Goal: Task Accomplishment & Management: Manage account settings

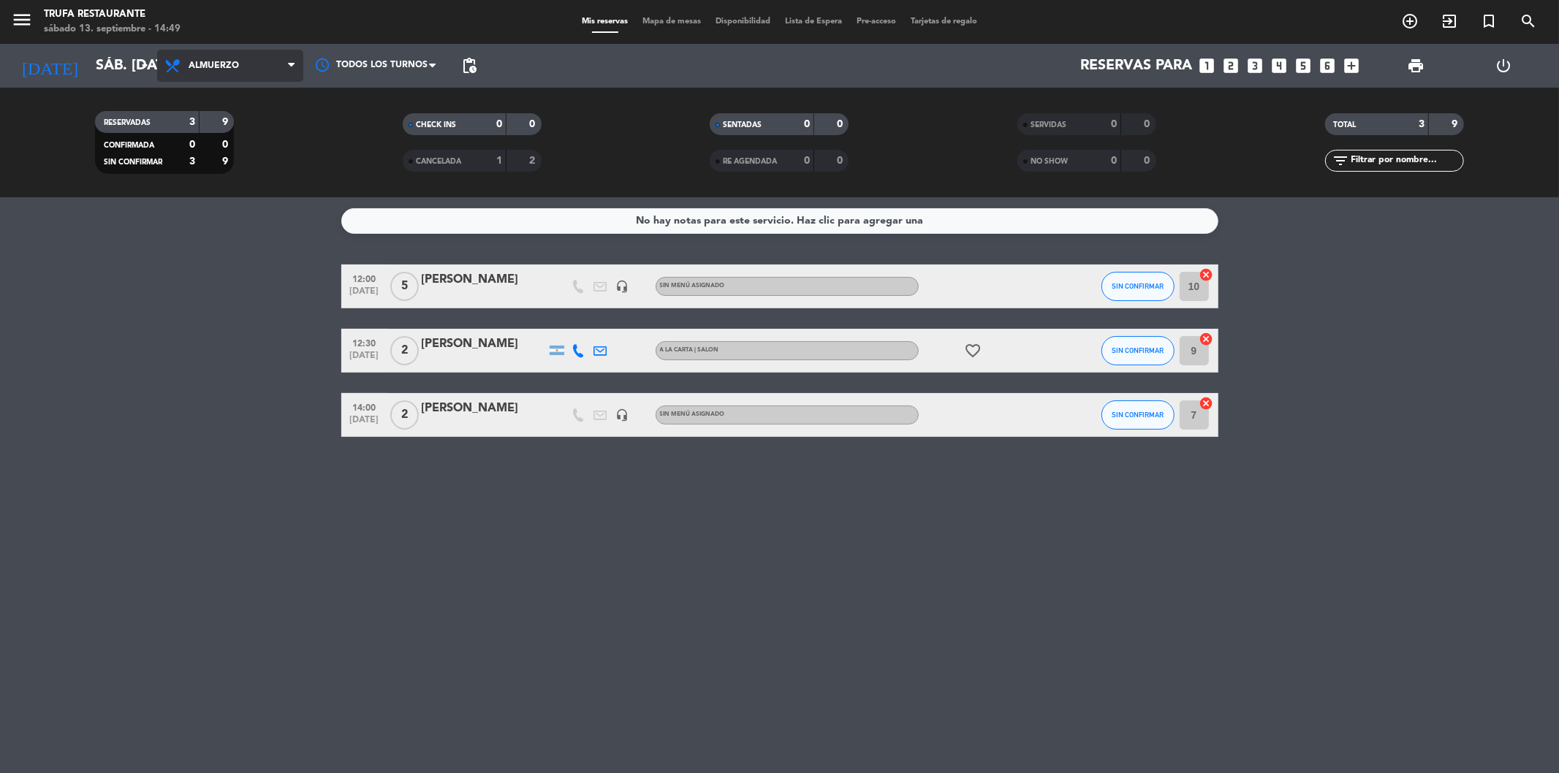
click at [252, 69] on span "Almuerzo" at bounding box center [230, 66] width 146 height 32
click at [214, 221] on ng-component "menu Trufa Restaurante sábado 13. septiembre - 14:49 Mis reservas Mapa de mesas…" at bounding box center [779, 386] width 1559 height 773
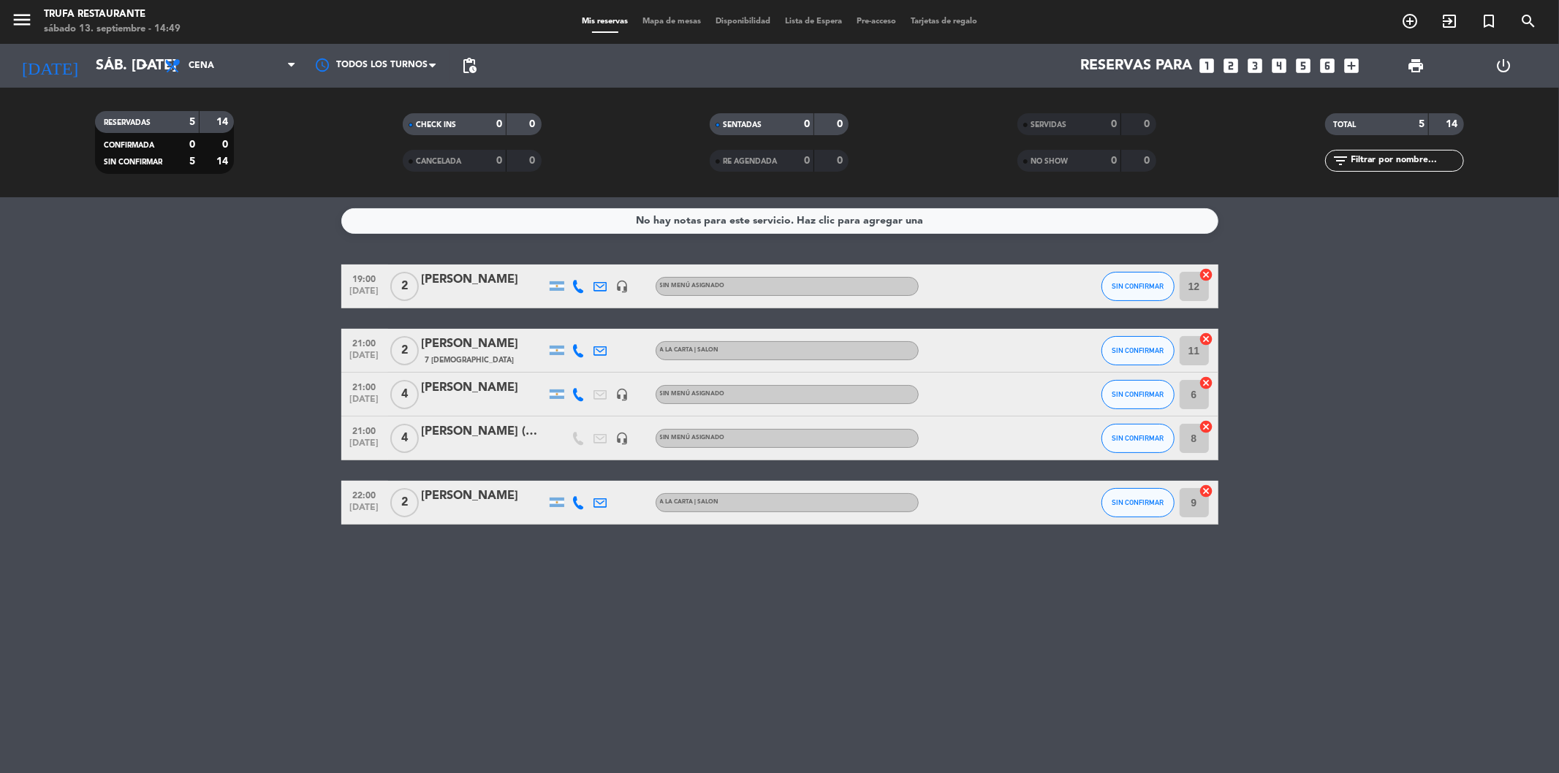
click at [1281, 67] on icon "looks_4" at bounding box center [1279, 65] width 19 height 19
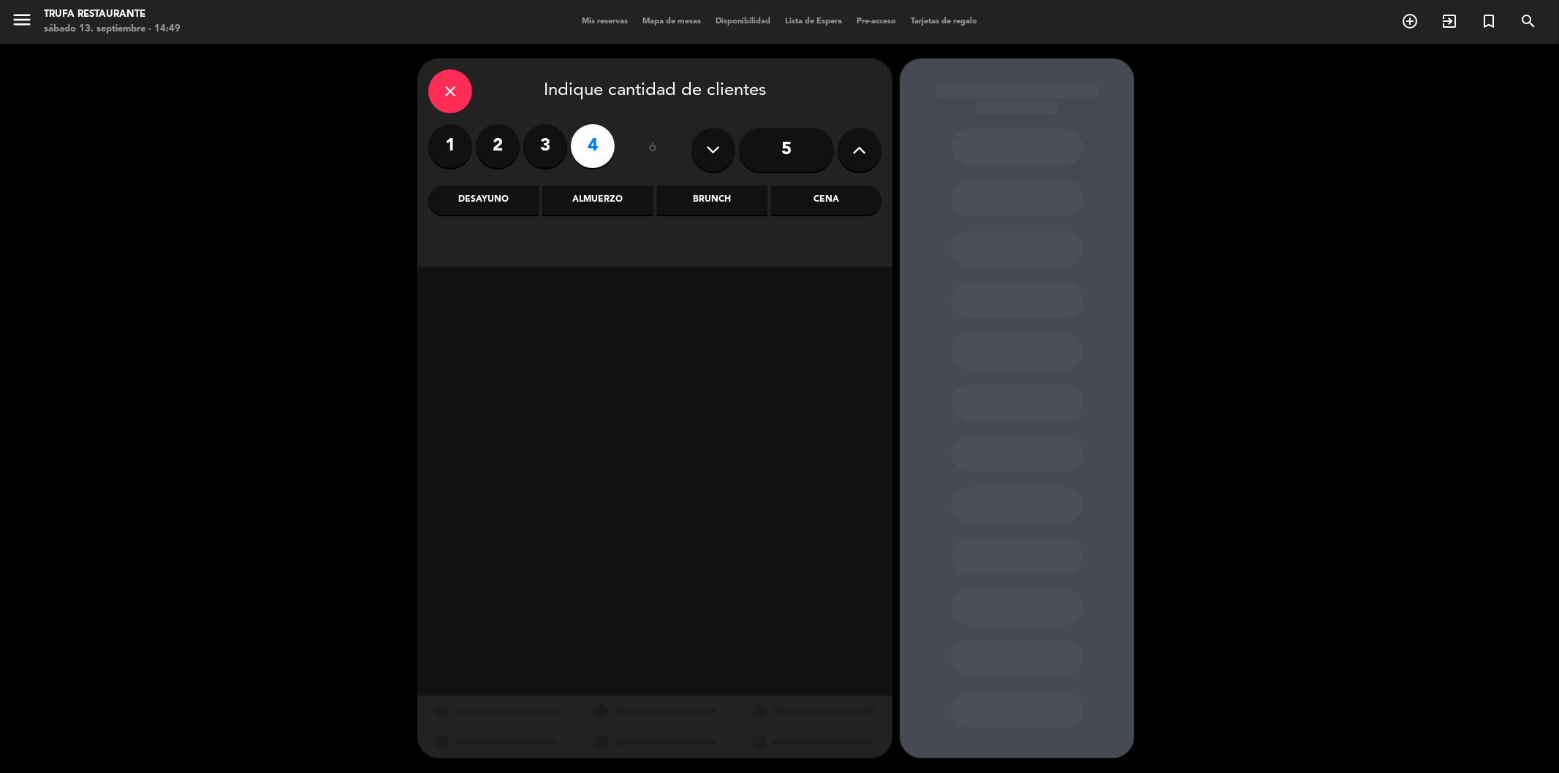
click at [850, 200] on div "Cena" at bounding box center [826, 200] width 110 height 29
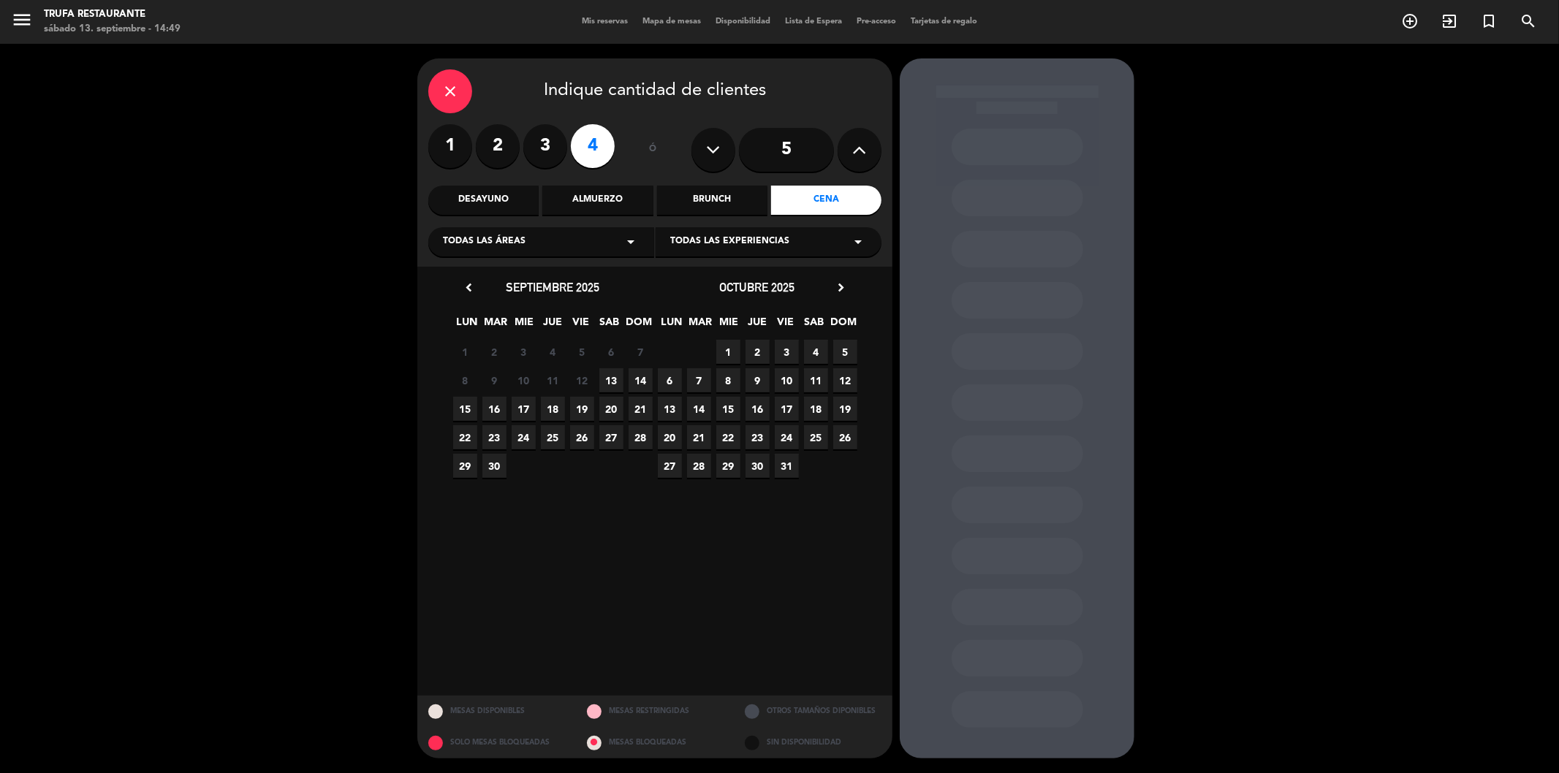
click at [610, 380] on span "13" at bounding box center [611, 380] width 24 height 24
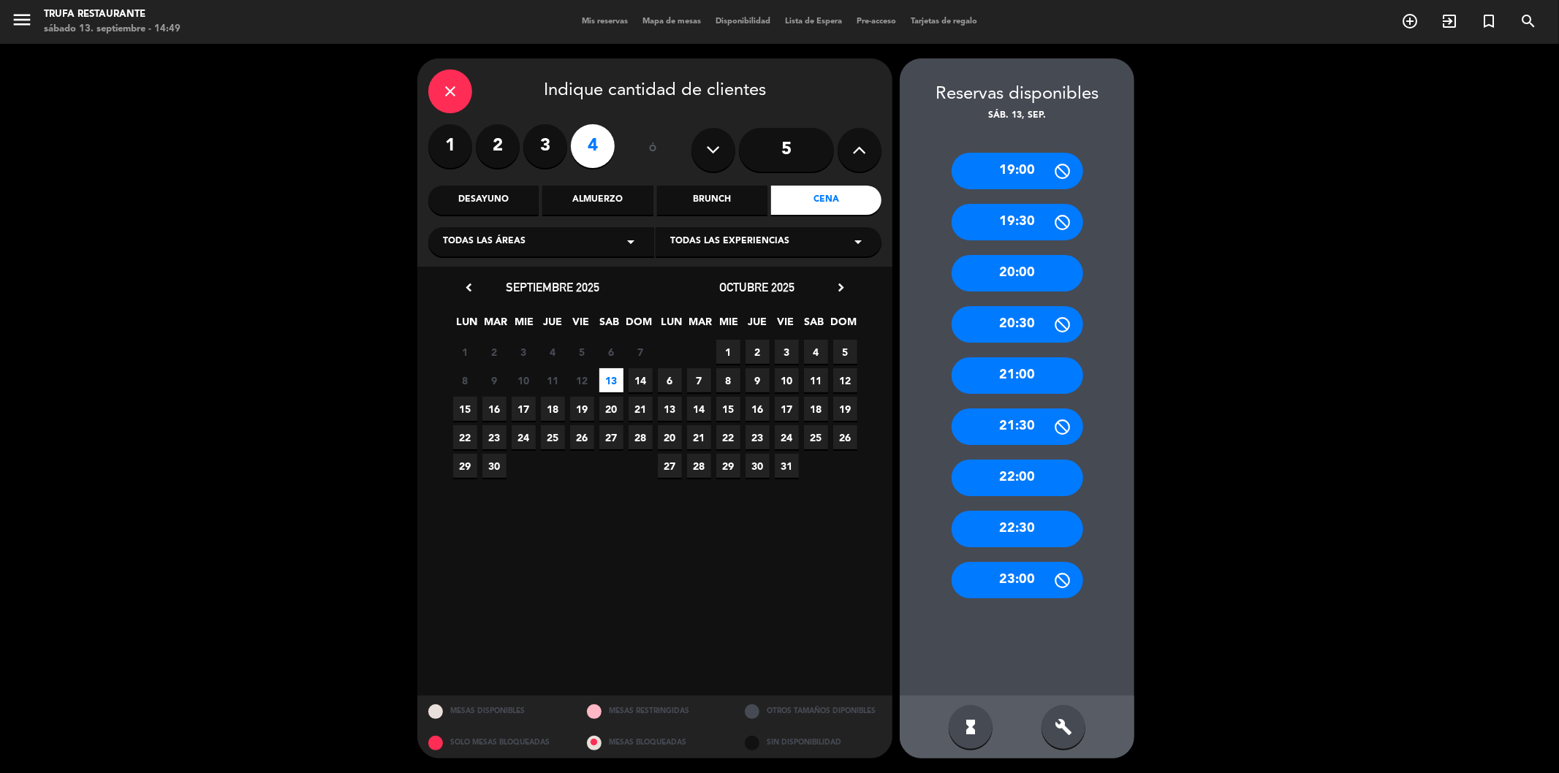
click at [1042, 380] on div "21:00" at bounding box center [1018, 375] width 132 height 37
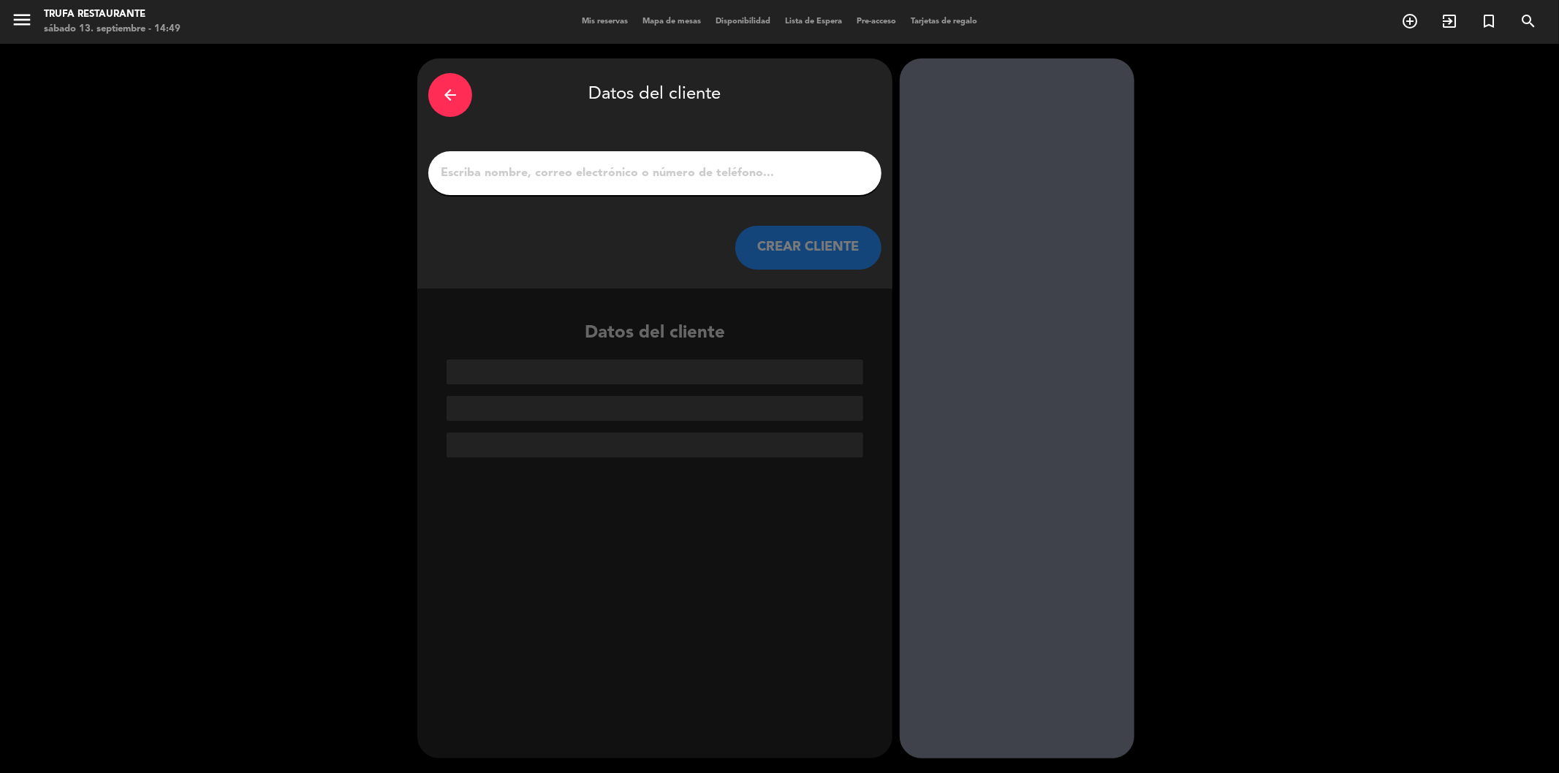
click at [566, 181] on input "1" at bounding box center [654, 173] width 431 height 20
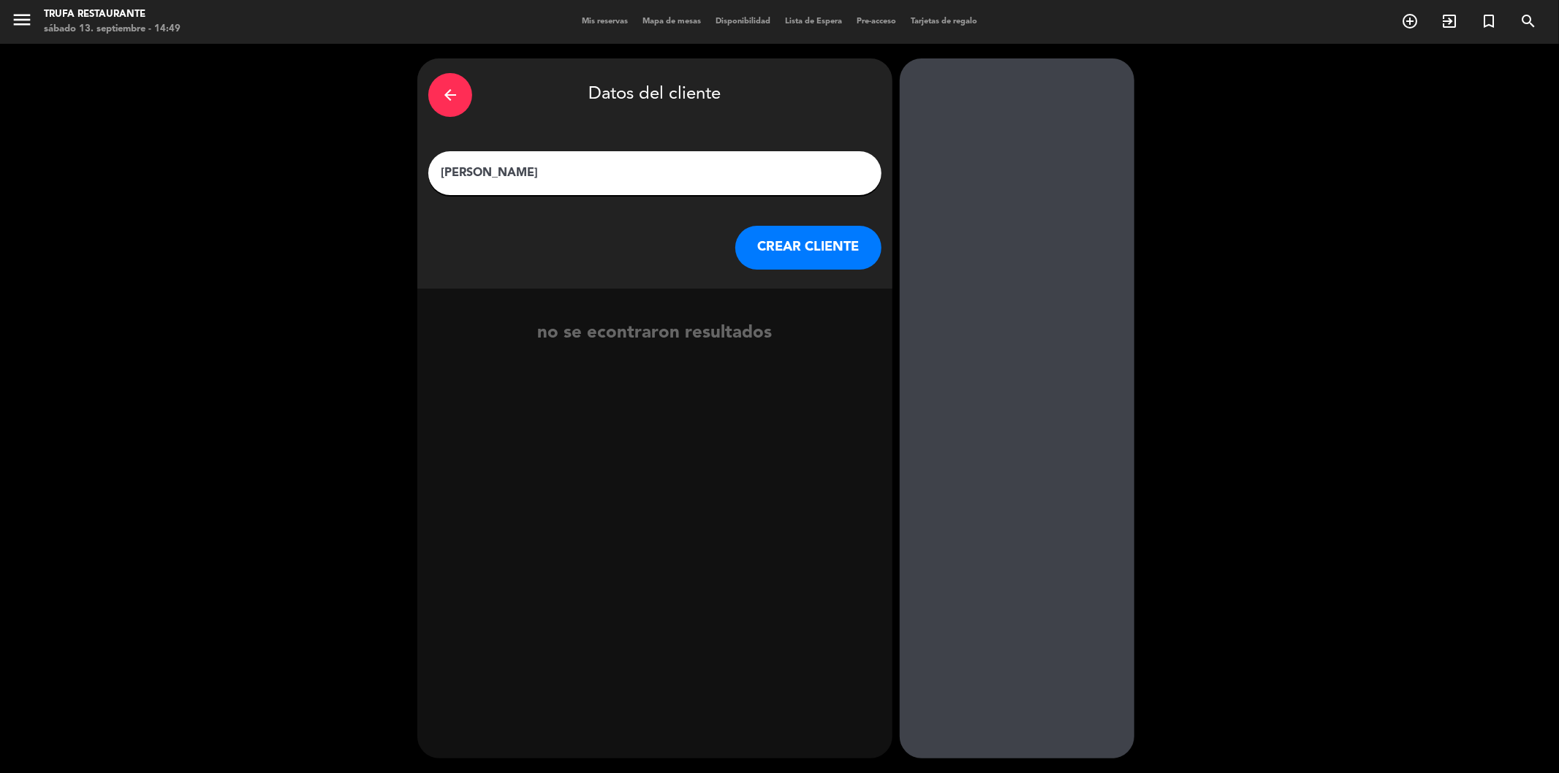
type input "[PERSON_NAME]"
click at [848, 259] on button "CREAR CLIENTE" at bounding box center [808, 248] width 146 height 44
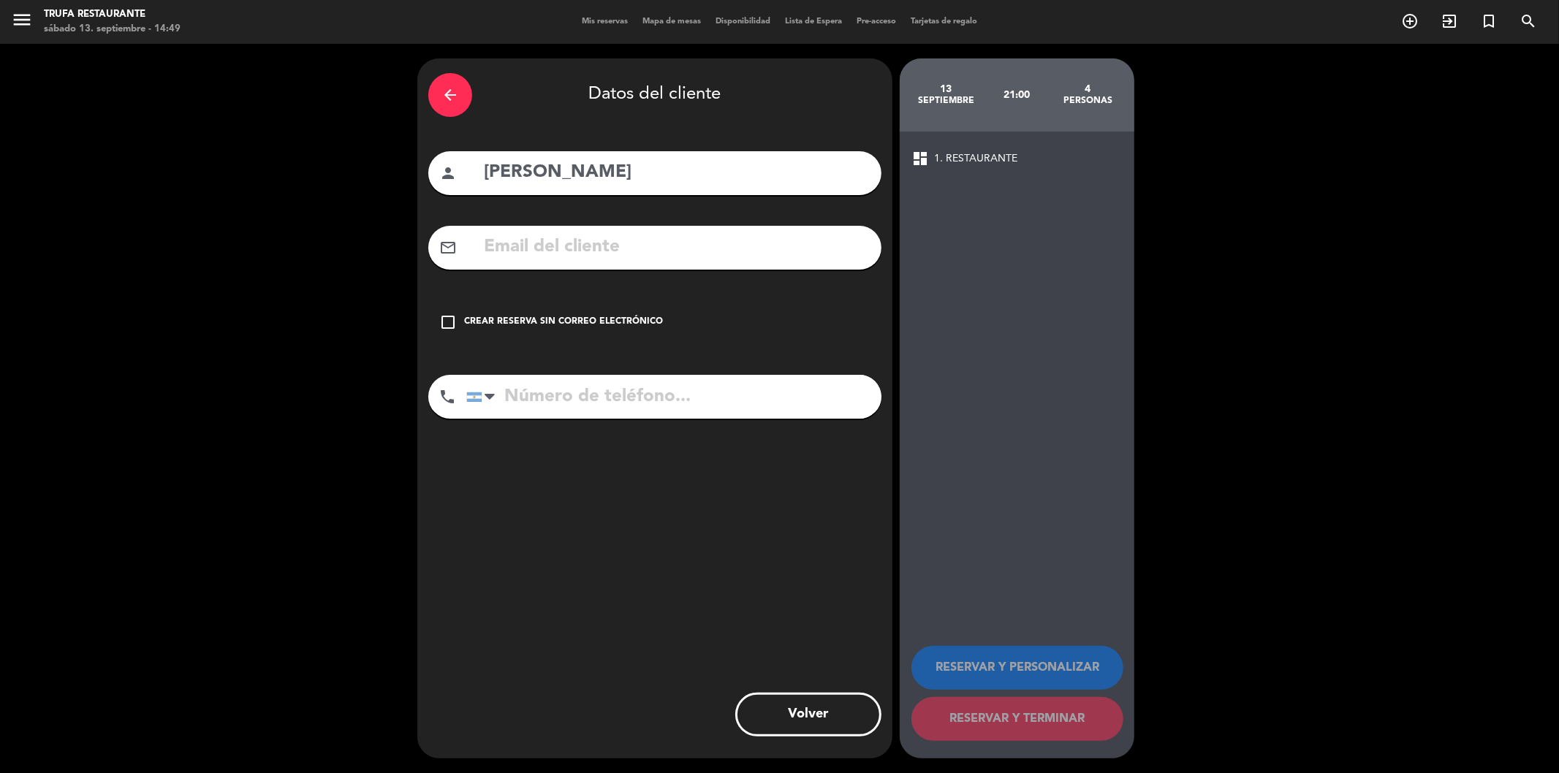
click at [456, 319] on icon "check_box_outline_blank" at bounding box center [448, 323] width 18 height 18
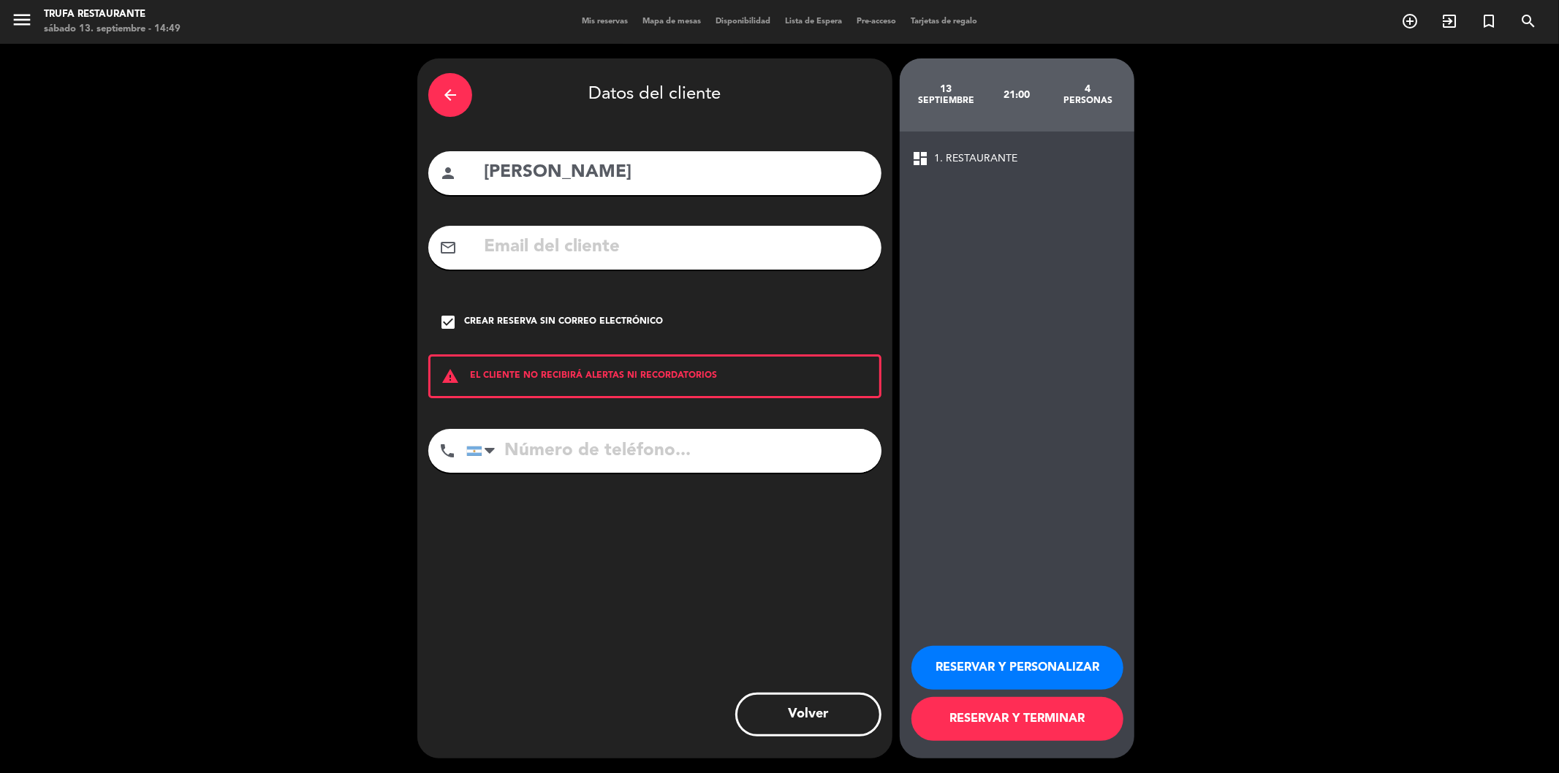
click at [572, 451] on input "tel" at bounding box center [673, 451] width 415 height 44
type input "1135816100"
click at [1042, 722] on button "RESERVAR Y TERMINAR" at bounding box center [1017, 719] width 212 height 44
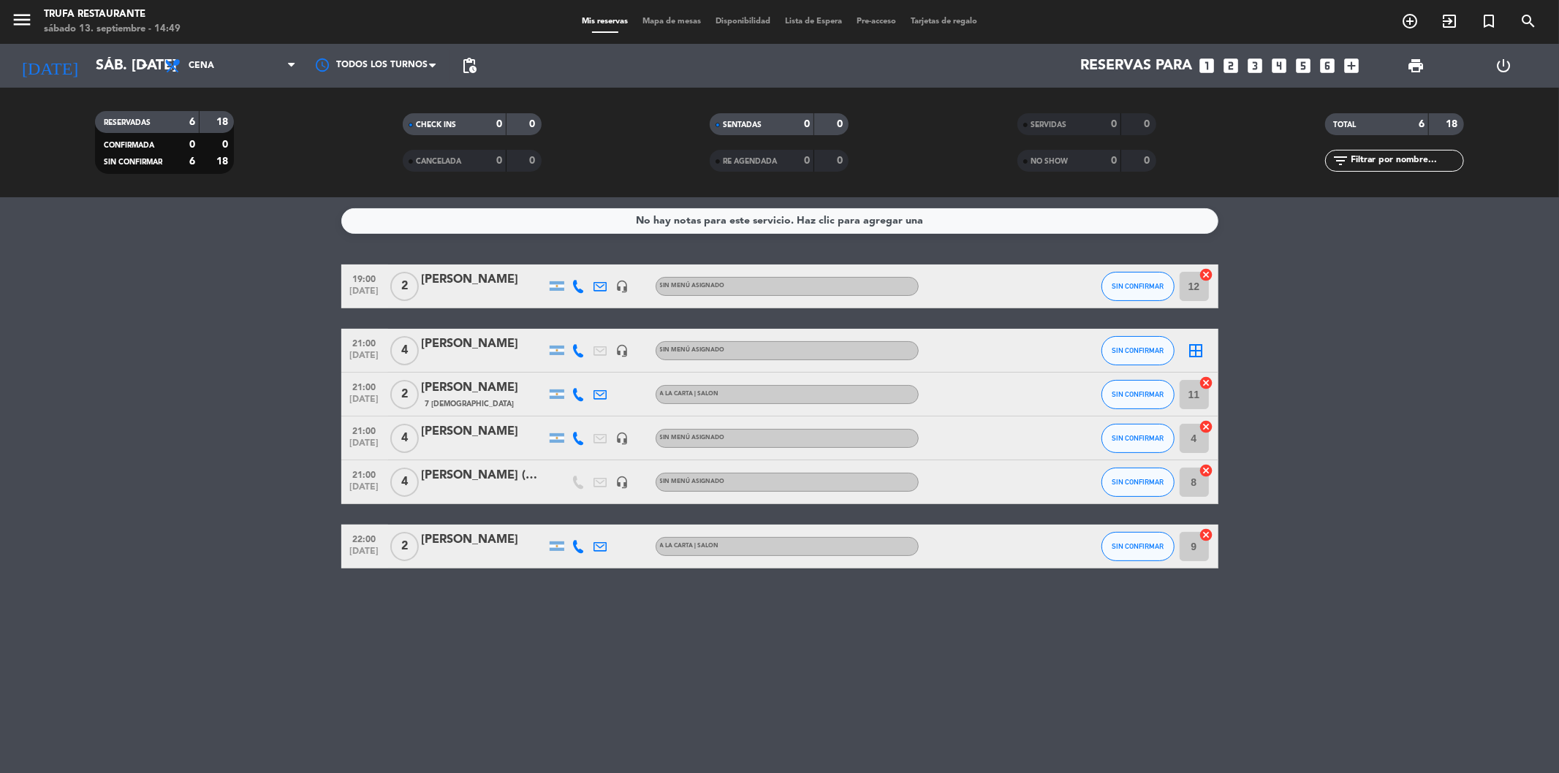
click at [200, 427] on bookings-row "19:00 [DATE] 2 [PERSON_NAME] headset_mic Sin menú asignado SIN CONFIRMAR 12 can…" at bounding box center [779, 417] width 1559 height 304
click at [1282, 64] on icon "looks_4" at bounding box center [1279, 65] width 19 height 19
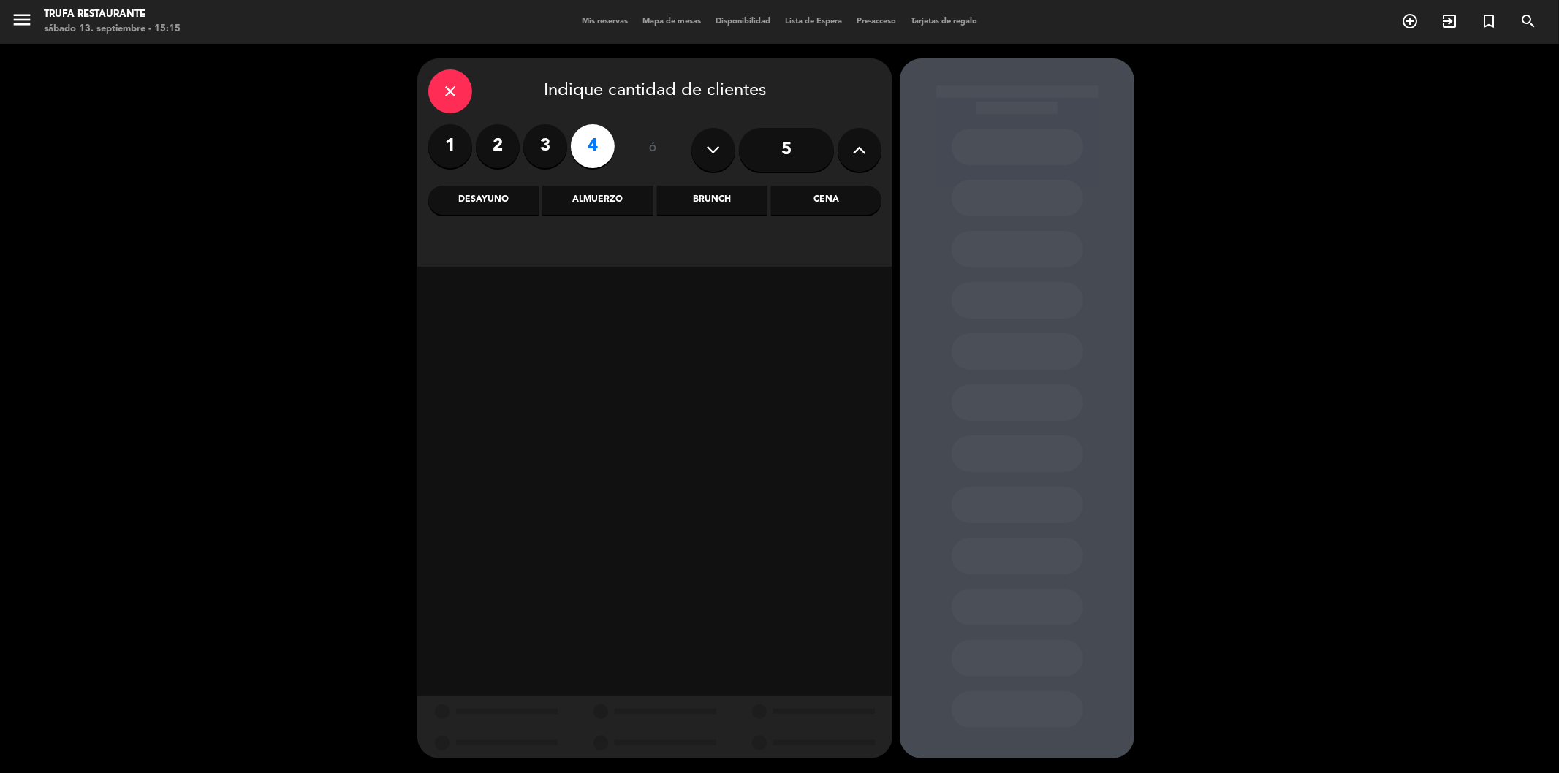
click at [826, 206] on div "Cena" at bounding box center [826, 200] width 110 height 29
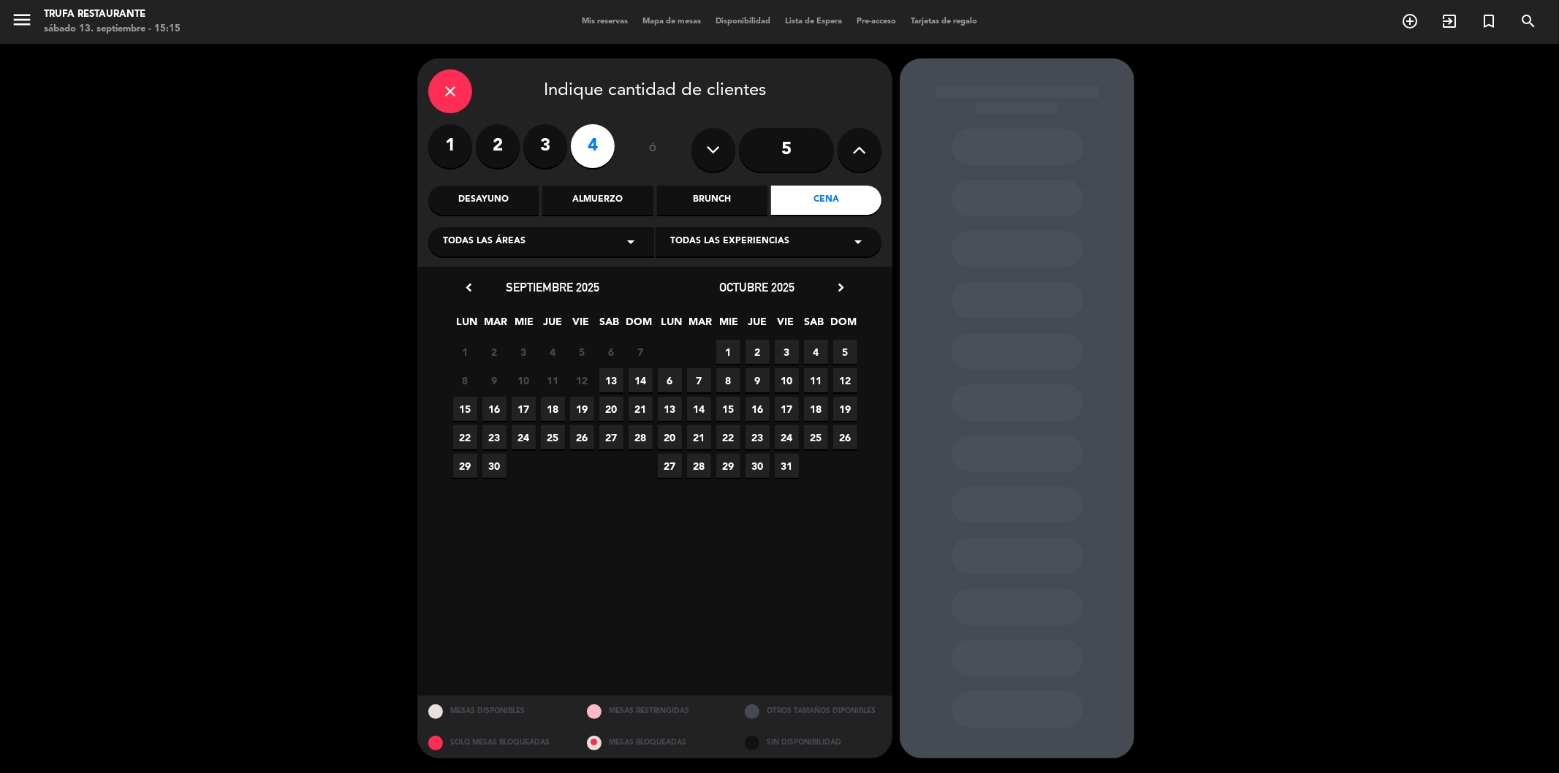
click at [618, 377] on span "13" at bounding box center [611, 380] width 24 height 24
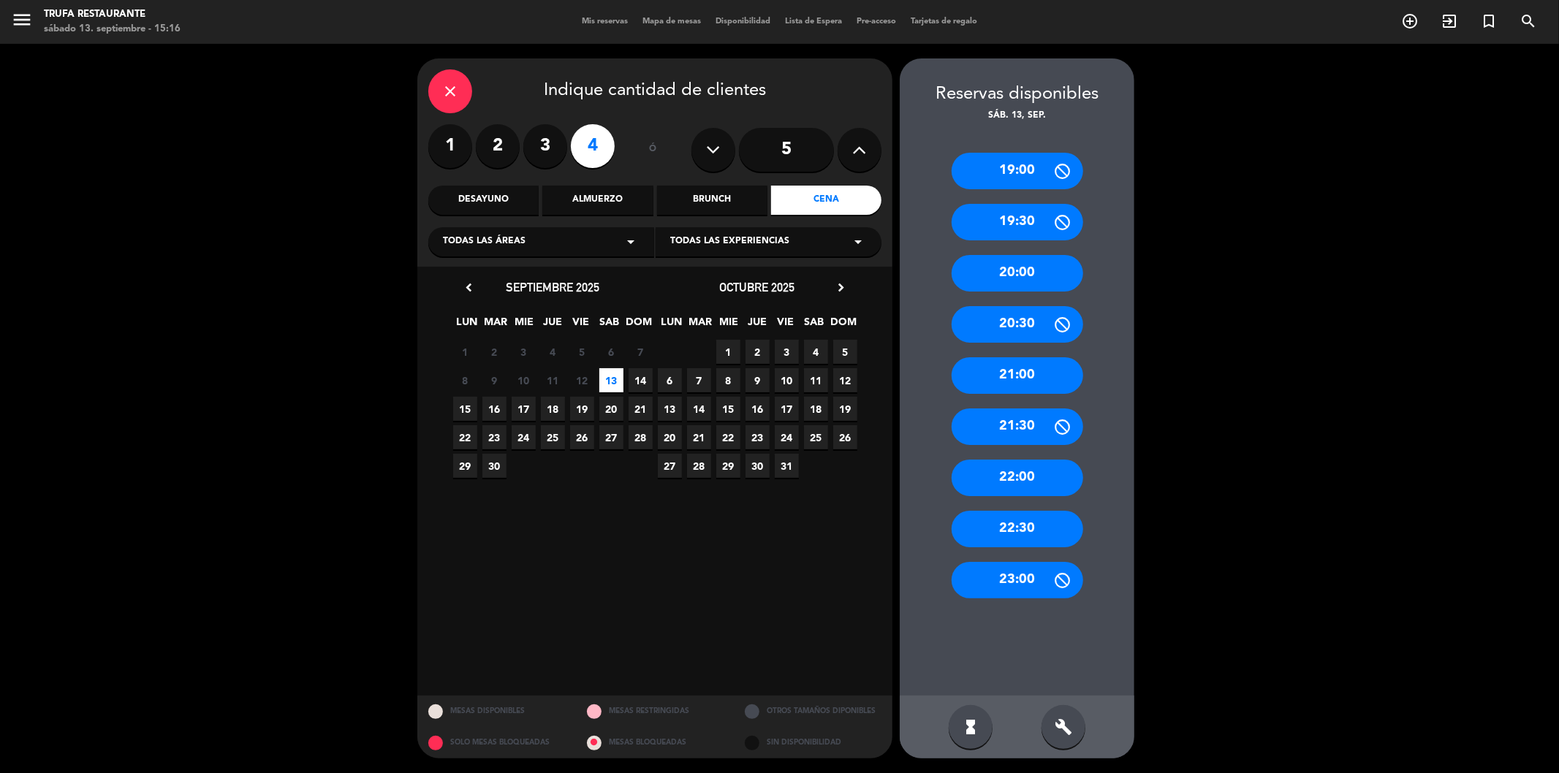
click at [1023, 376] on div "21:00" at bounding box center [1018, 375] width 132 height 37
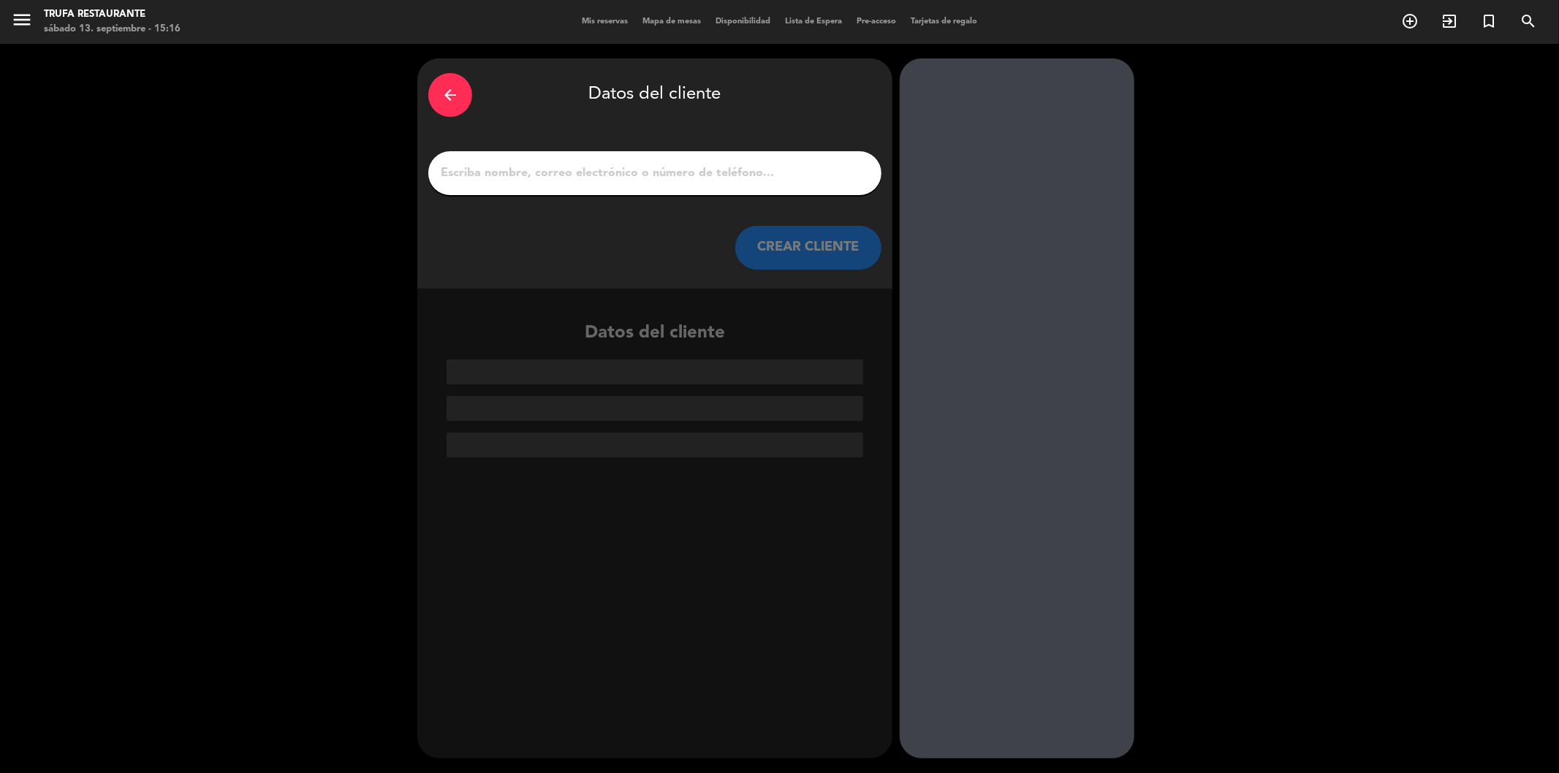
drag, startPoint x: 571, startPoint y: 184, endPoint x: 561, endPoint y: 172, distance: 15.1
click at [561, 172] on input "1" at bounding box center [654, 173] width 431 height 20
paste input "[PERSON_NAME]"
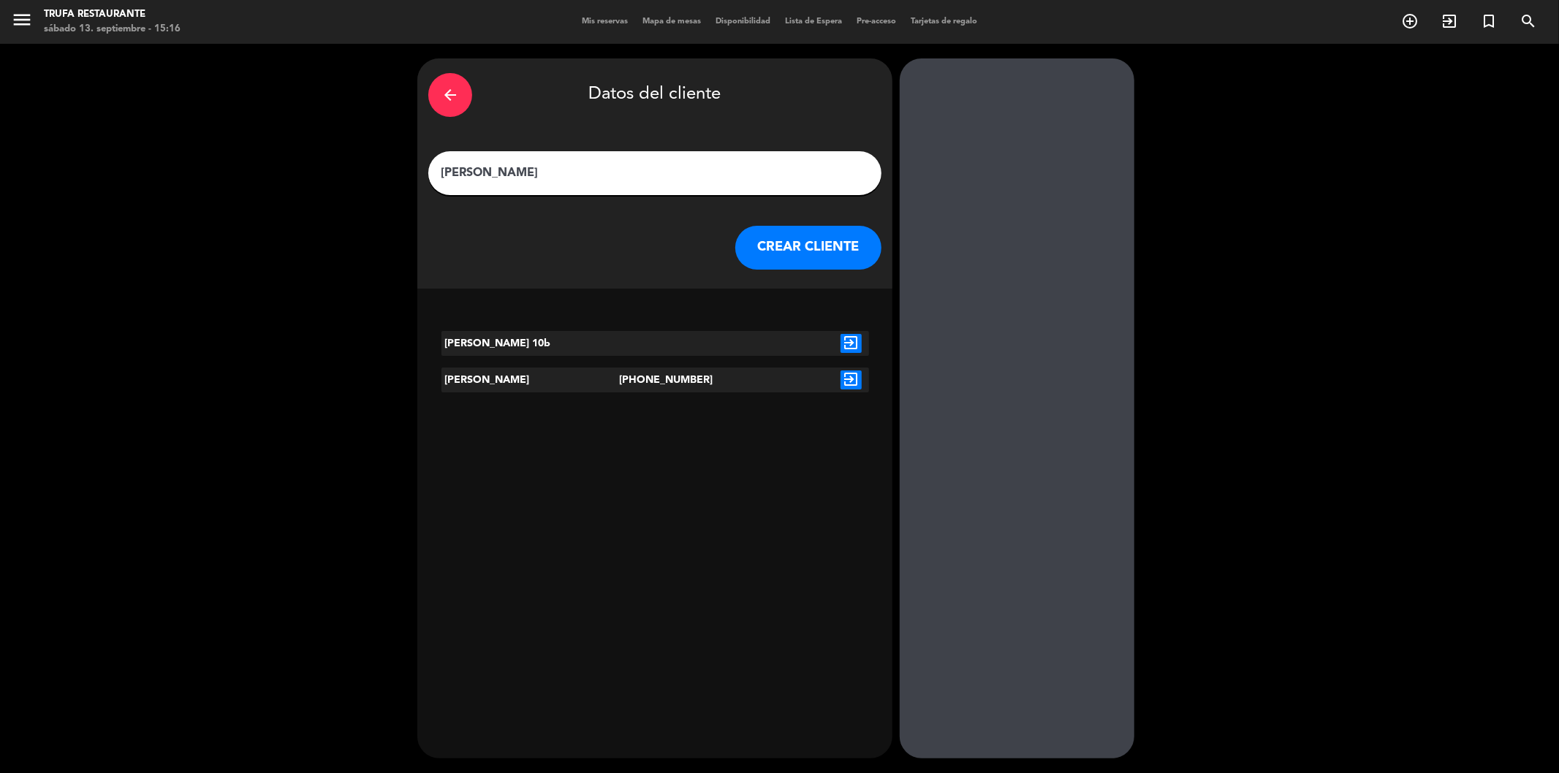
type input "[PERSON_NAME]"
click at [807, 251] on button "CREAR CLIENTE" at bounding box center [808, 248] width 146 height 44
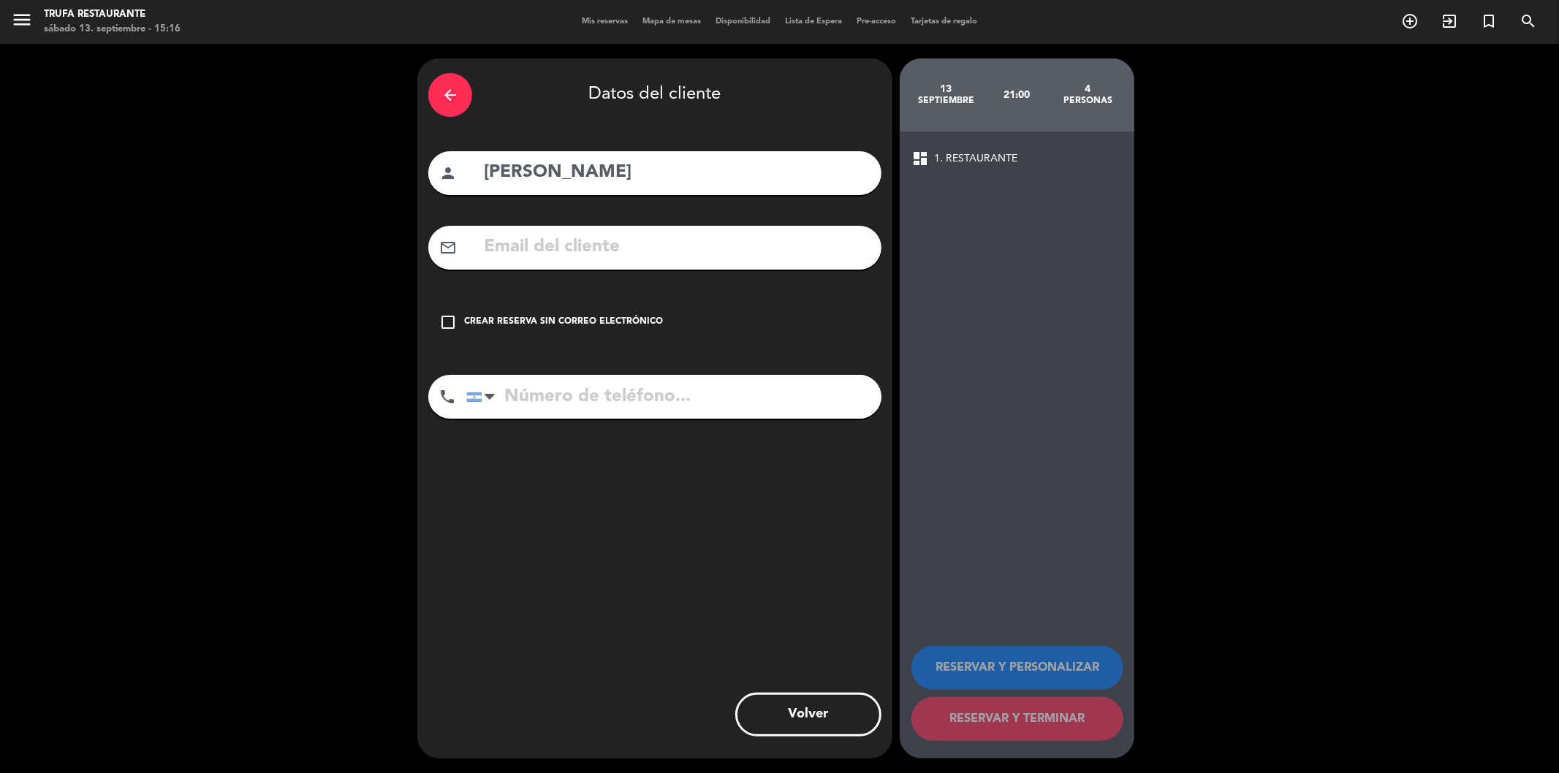
click at [450, 323] on icon "check_box_outline_blank" at bounding box center [448, 323] width 18 height 18
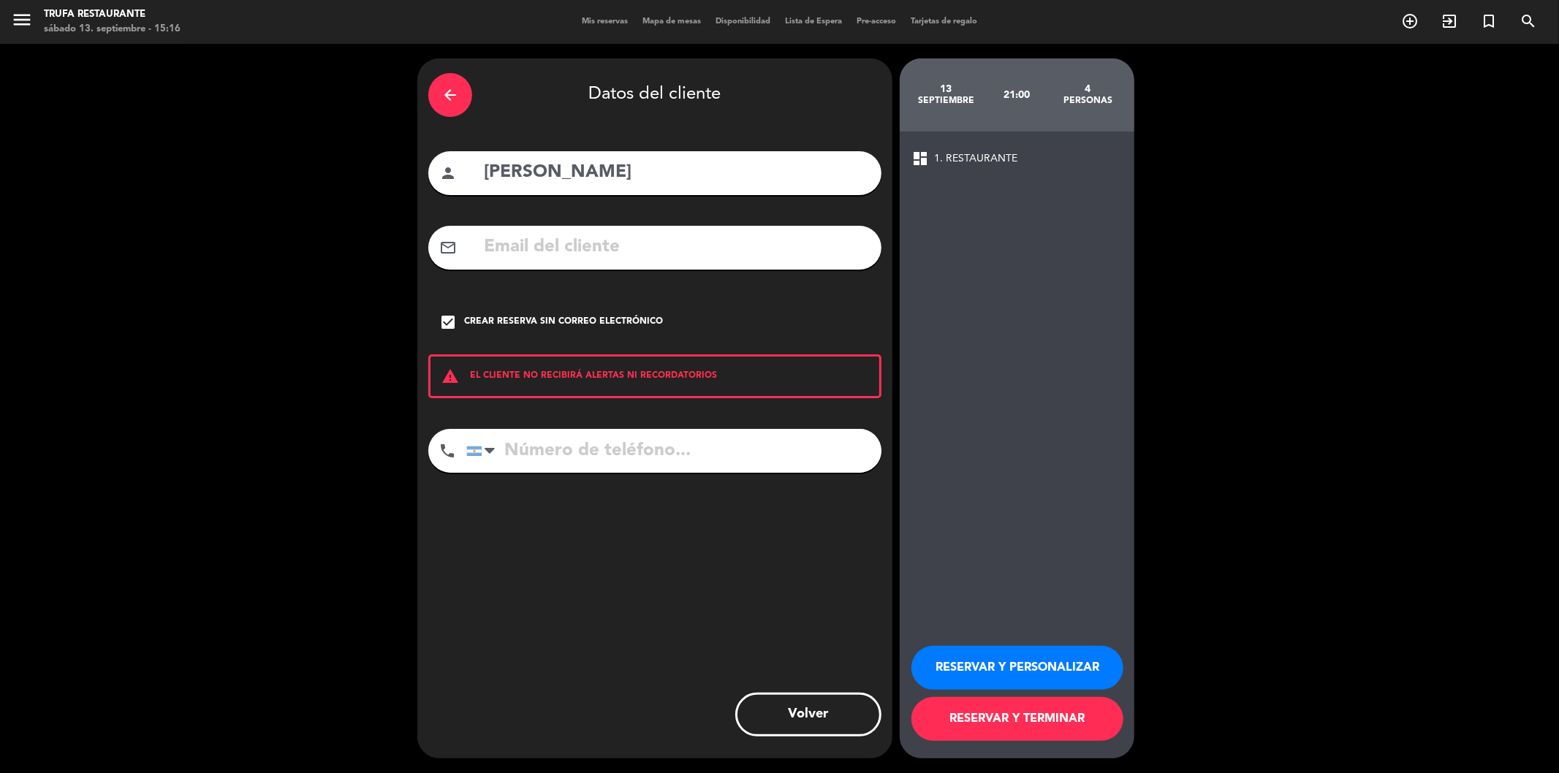
click at [543, 462] on input "tel" at bounding box center [673, 451] width 415 height 44
paste input "[PHONE_NUMBER]"
type input "[PHONE_NUMBER]"
click at [1043, 720] on button "RESERVAR Y TERMINAR" at bounding box center [1017, 719] width 212 height 44
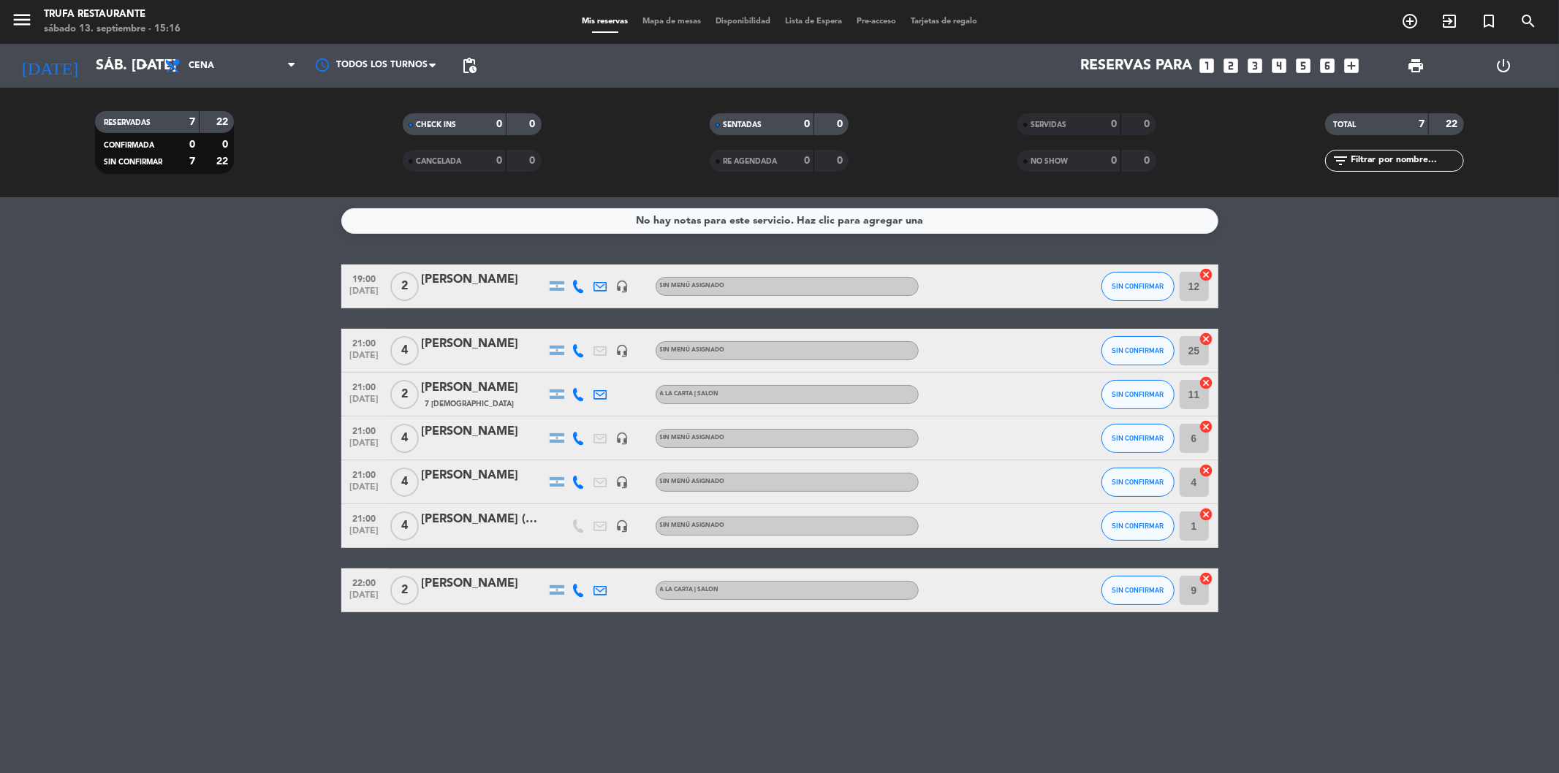
click at [468, 436] on div "[PERSON_NAME]" at bounding box center [484, 431] width 124 height 19
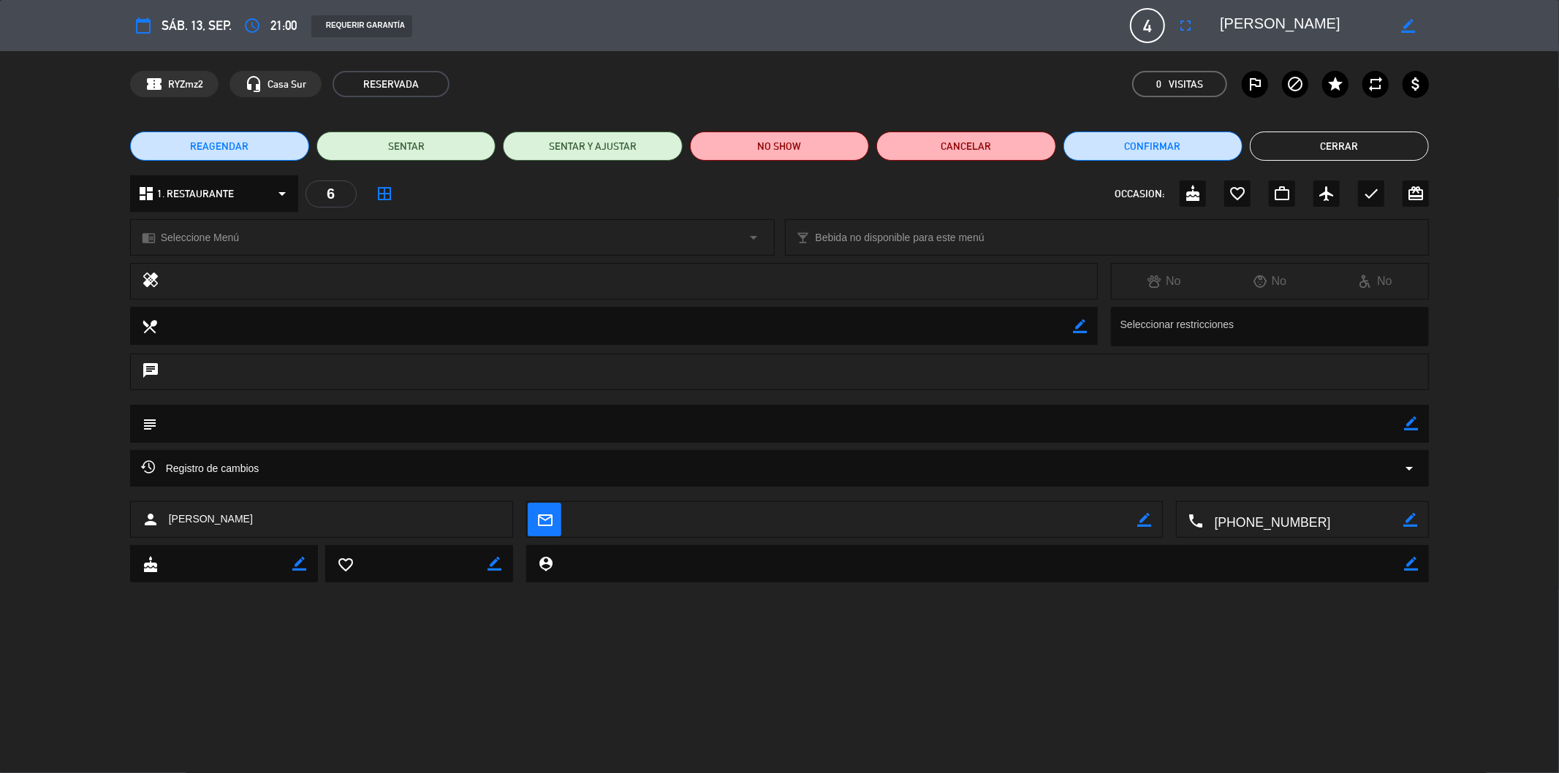
click at [1148, 517] on icon "border_color" at bounding box center [1144, 520] width 14 height 14
click at [647, 516] on textarea at bounding box center [855, 520] width 566 height 37
paste textarea "[EMAIL_ADDRESS][DOMAIN_NAME]"
type textarea "[EMAIL_ADDRESS][DOMAIN_NAME]"
click at [1142, 523] on icon at bounding box center [1144, 520] width 14 height 14
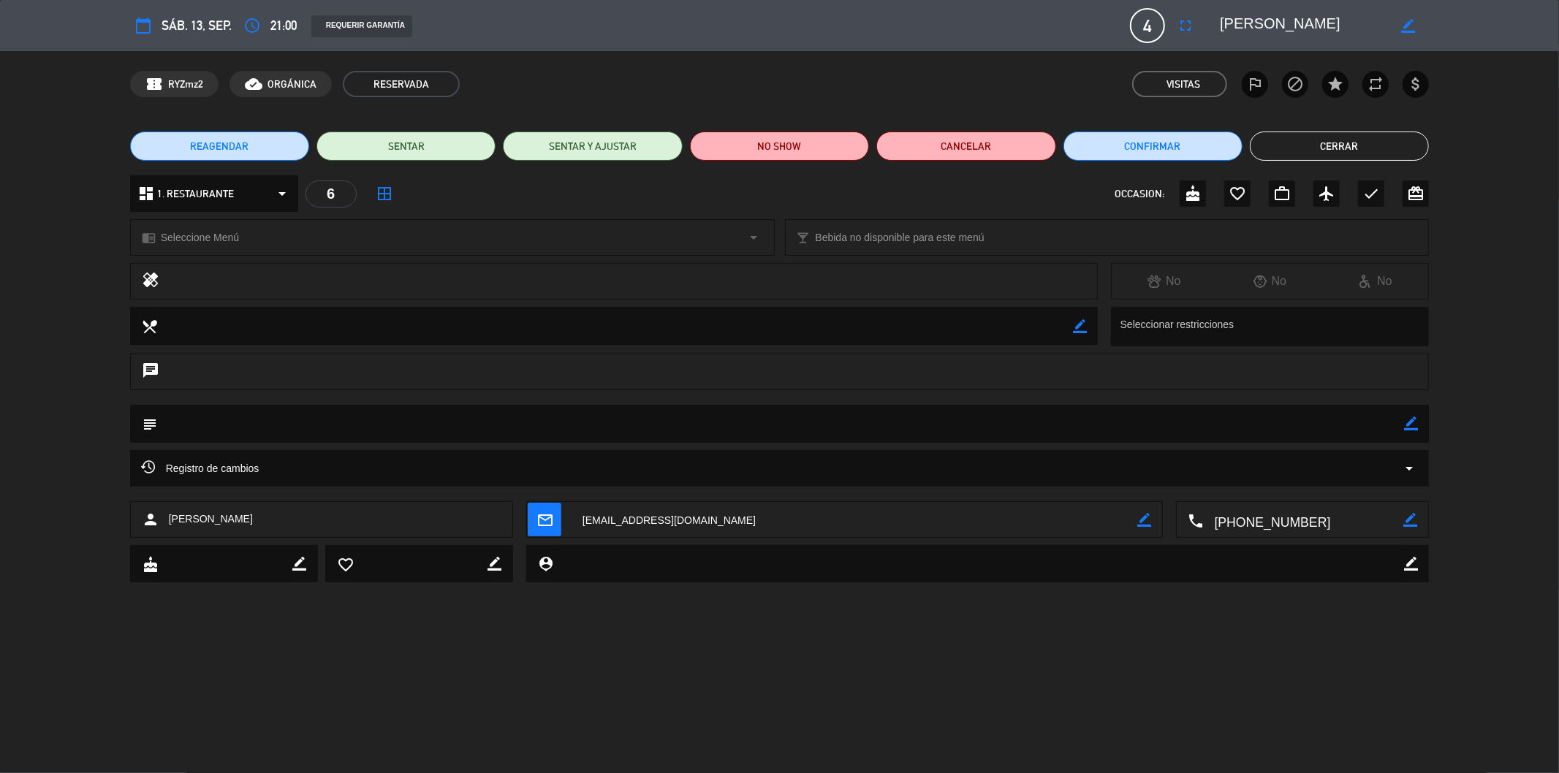
click at [1345, 143] on button "Cerrar" at bounding box center [1339, 146] width 179 height 29
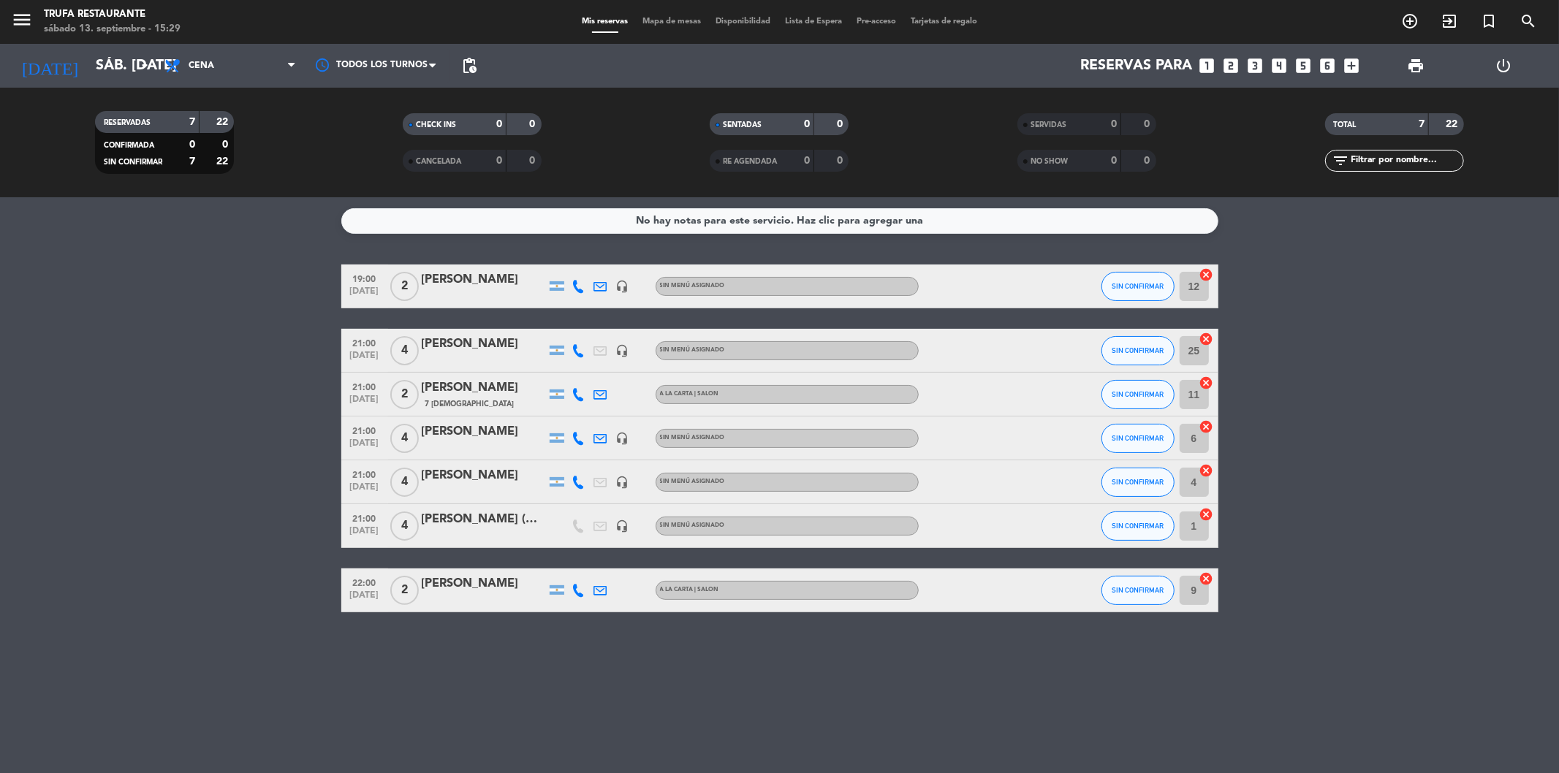
click at [273, 380] on bookings-row "19:00 [DATE] 2 [PERSON_NAME] headset_mic Sin menú asignado SIN CONFIRMAR 12 can…" at bounding box center [779, 439] width 1559 height 348
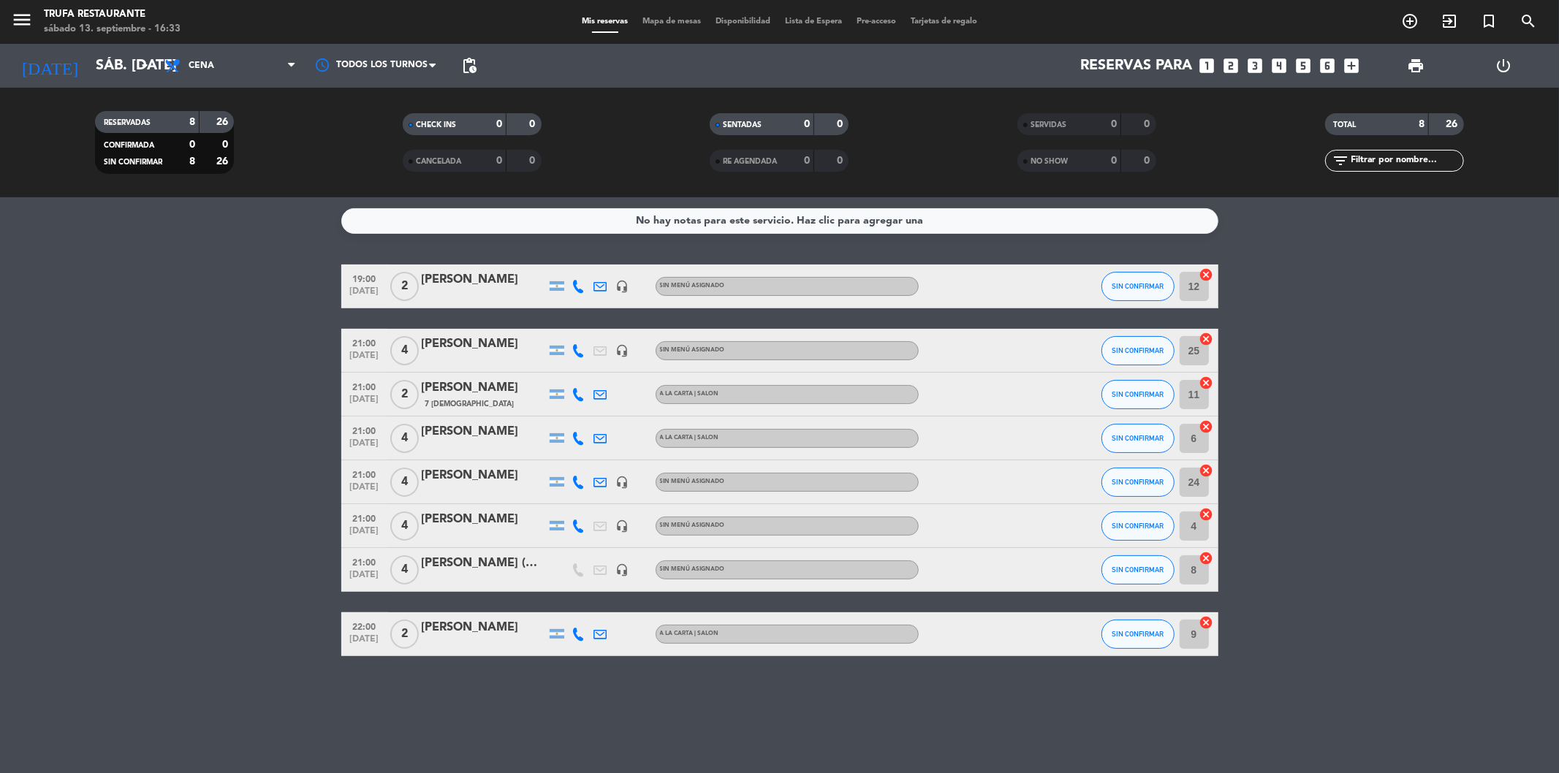
click at [1232, 68] on icon "looks_two" at bounding box center [1231, 65] width 19 height 19
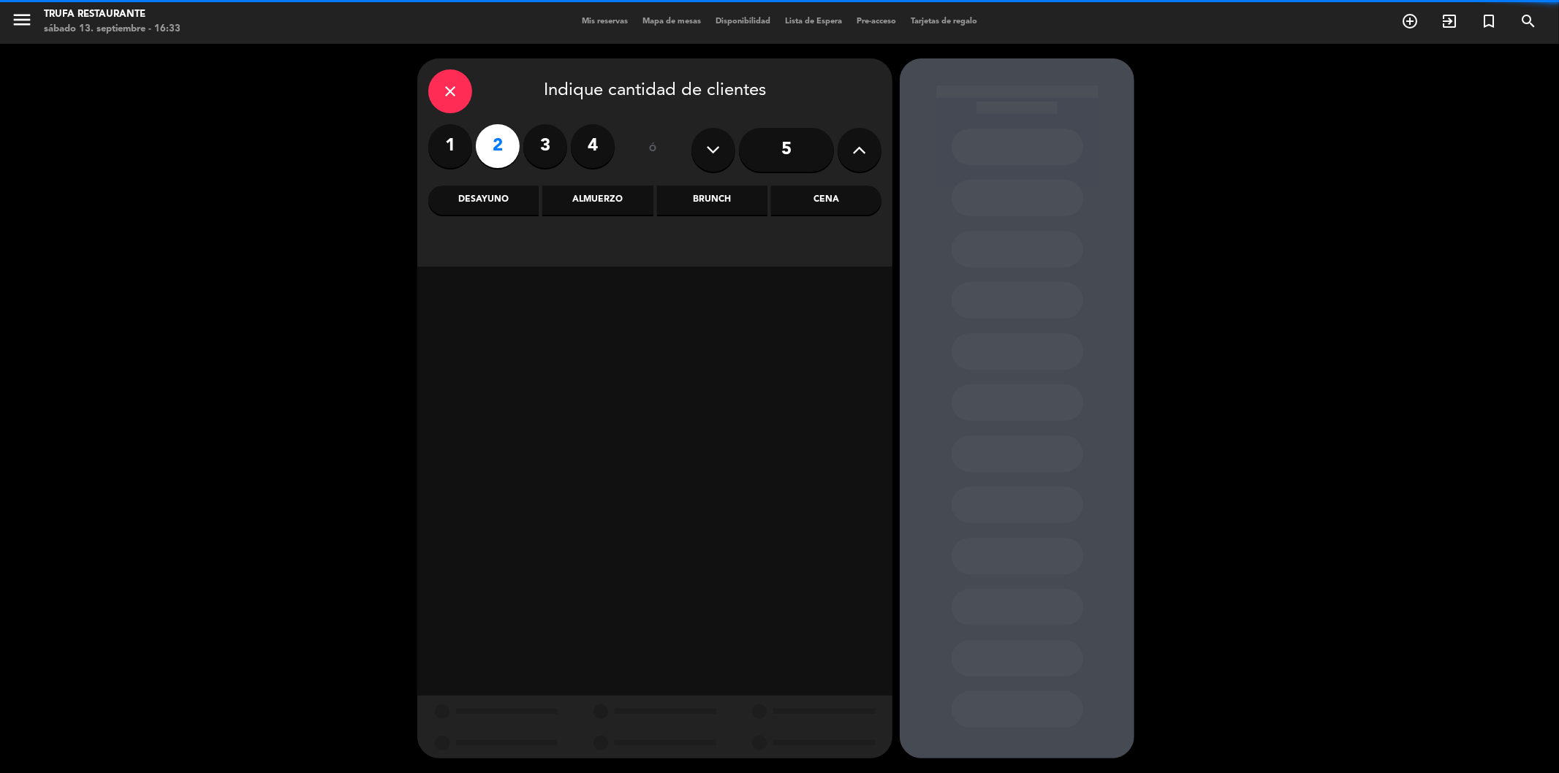
click at [821, 197] on div "Cena" at bounding box center [826, 200] width 110 height 29
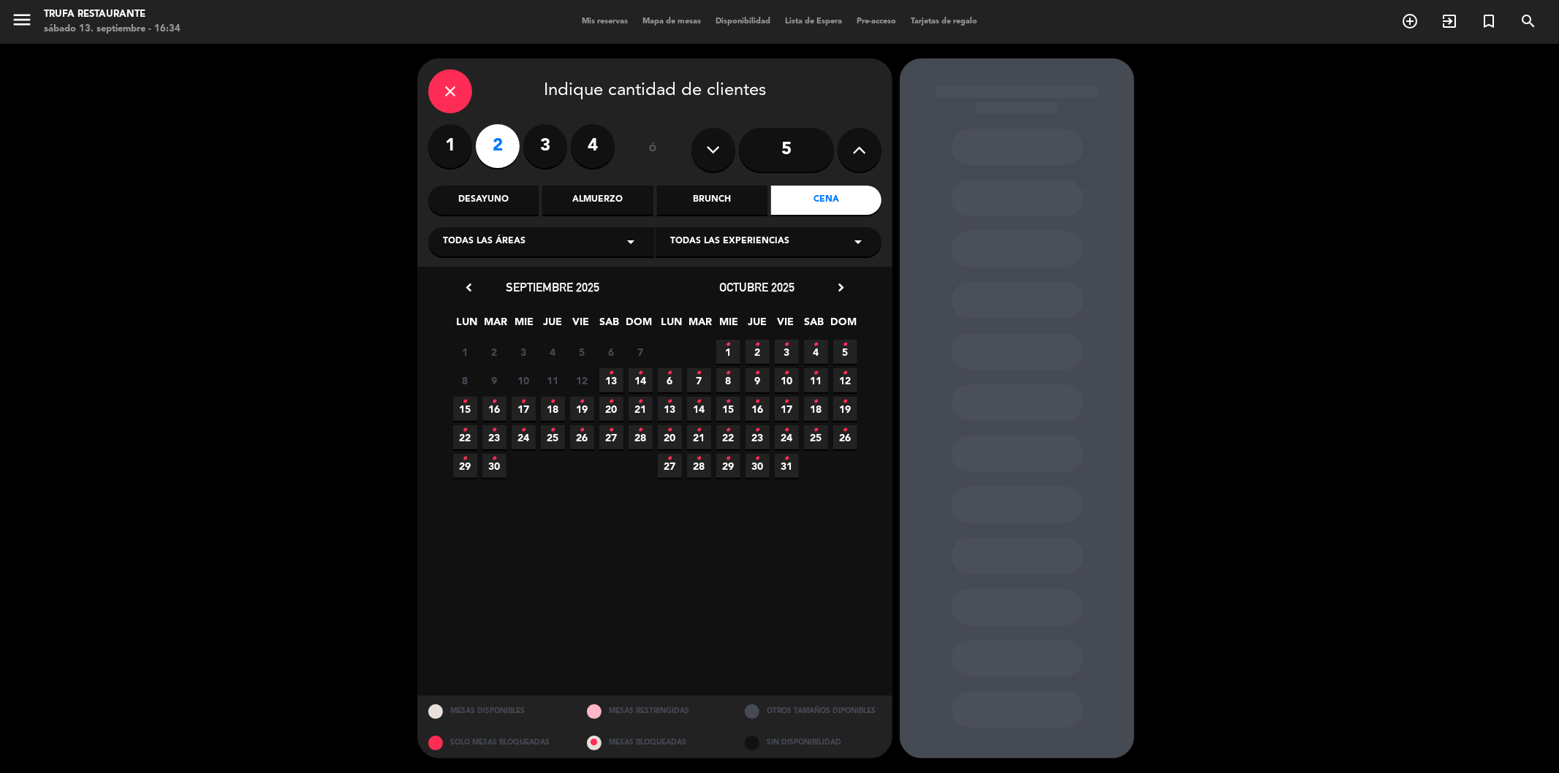
click at [612, 379] on icon "•" at bounding box center [611, 373] width 5 height 23
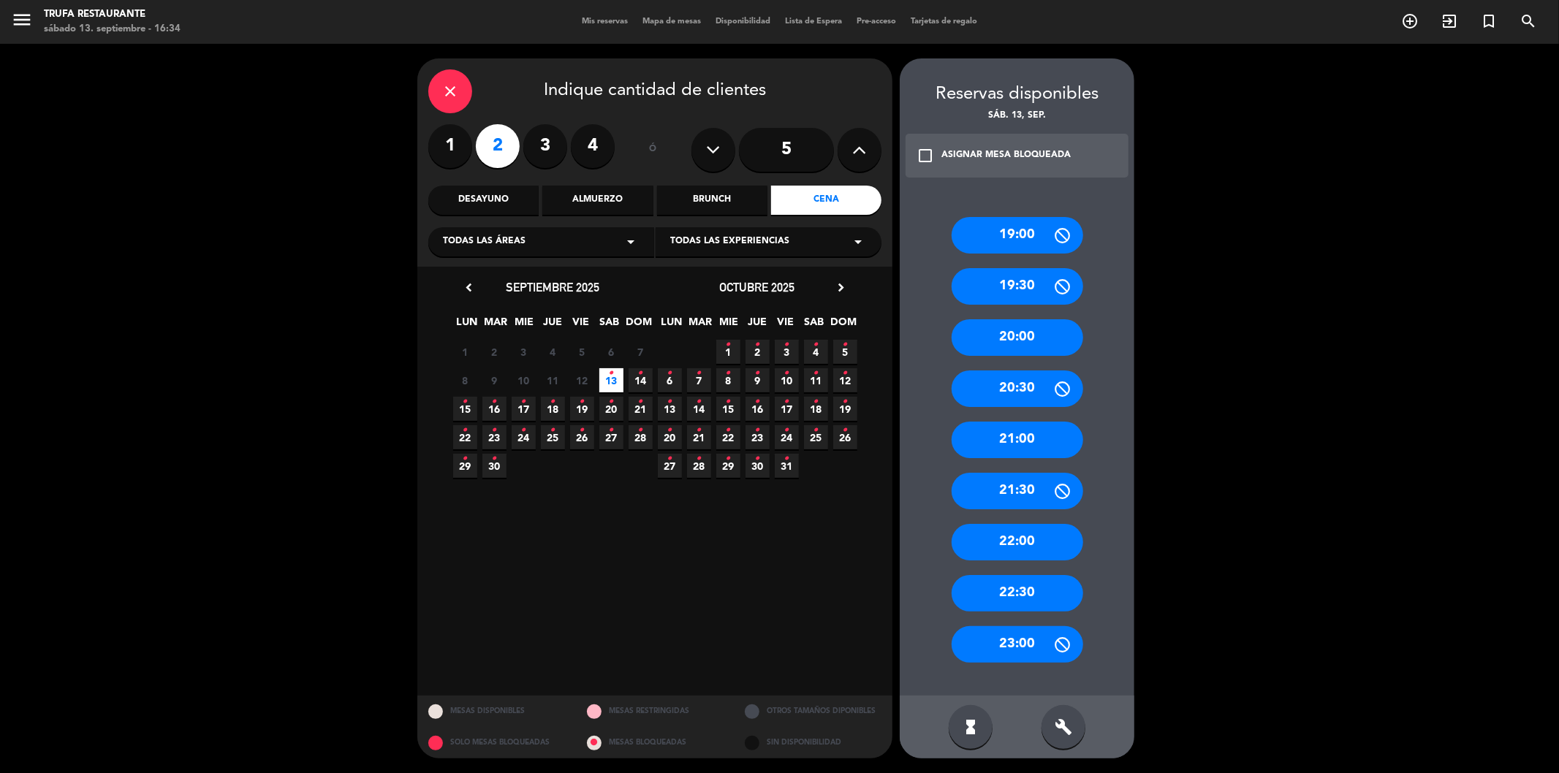
click at [1019, 434] on div "21:00" at bounding box center [1018, 440] width 132 height 37
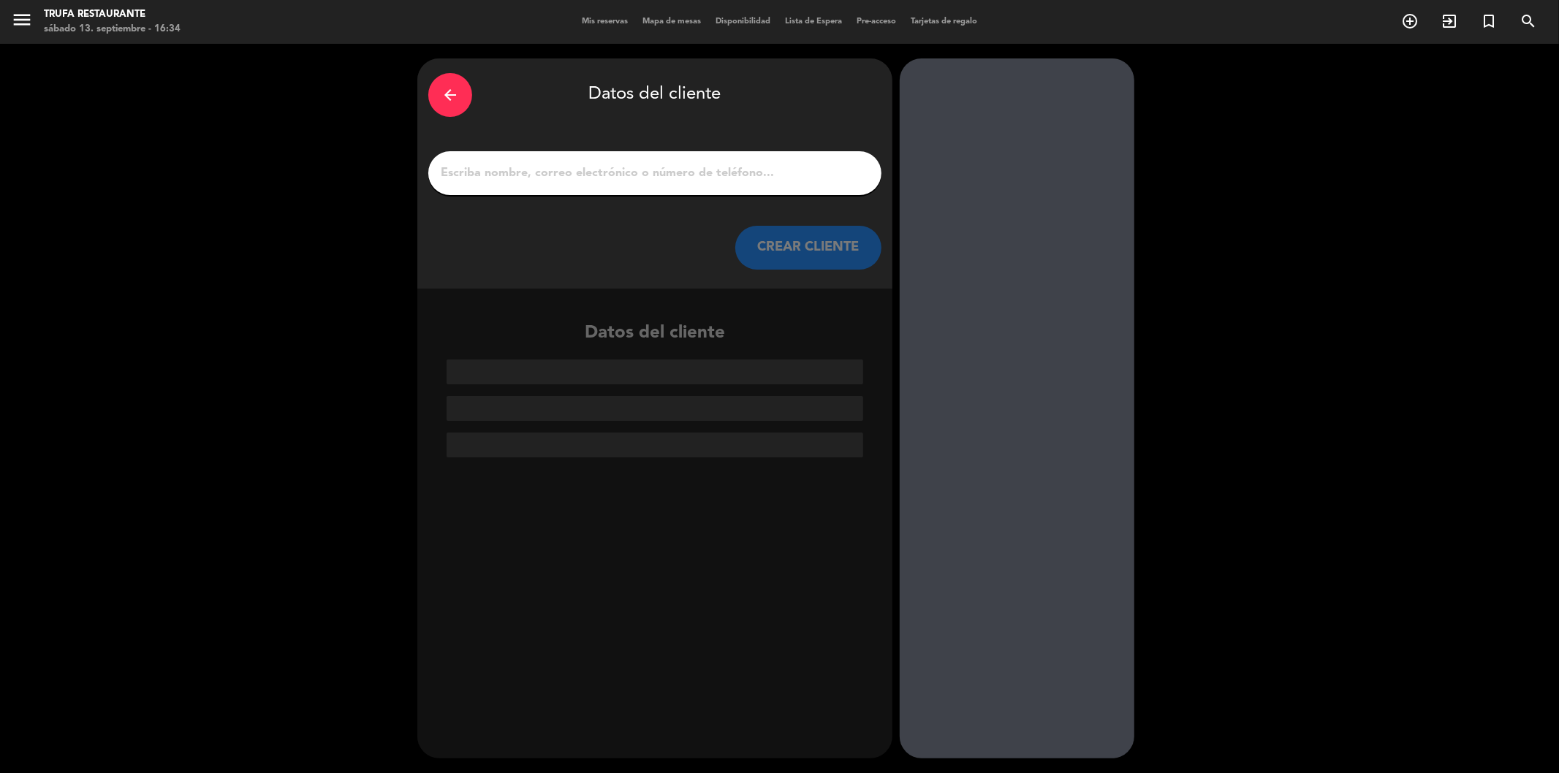
click at [604, 156] on div at bounding box center [654, 173] width 453 height 44
click at [615, 171] on input "1" at bounding box center [654, 173] width 431 height 20
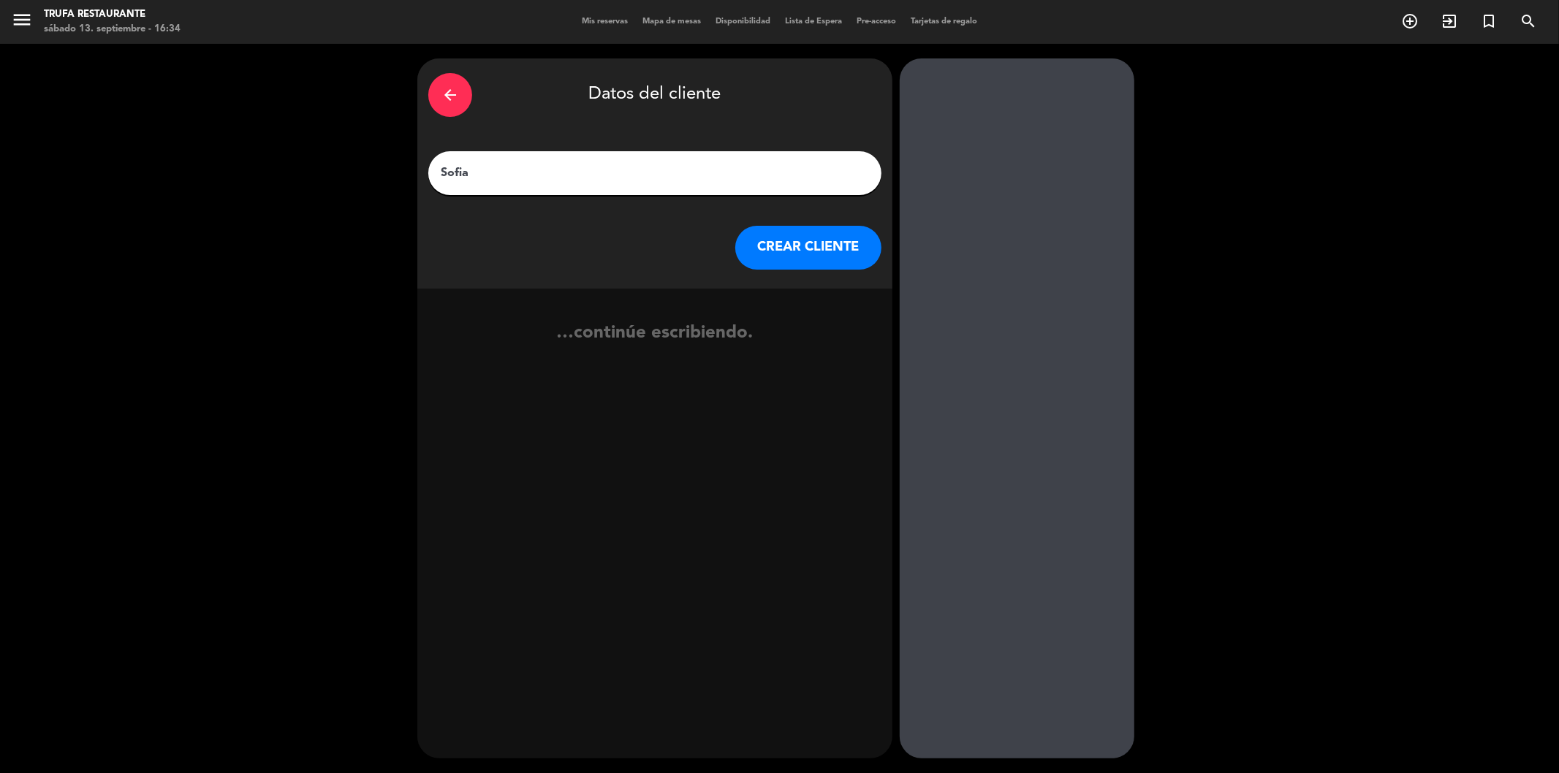
type input "Sofia"
click at [798, 256] on button "CREAR CLIENTE" at bounding box center [808, 248] width 146 height 44
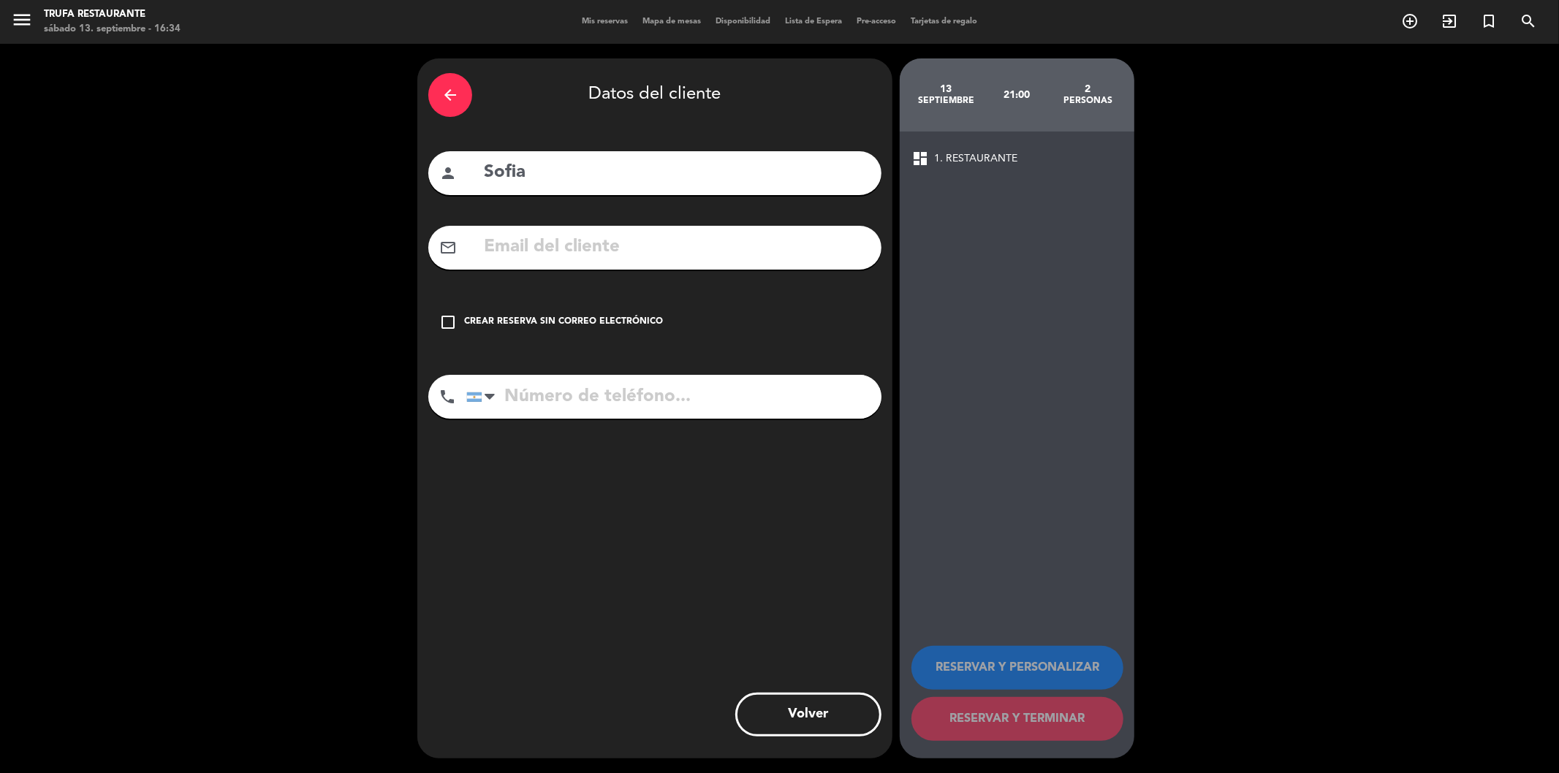
click at [455, 307] on div "check_box_outline_blank Crear reserva sin correo electrónico" at bounding box center [654, 322] width 453 height 44
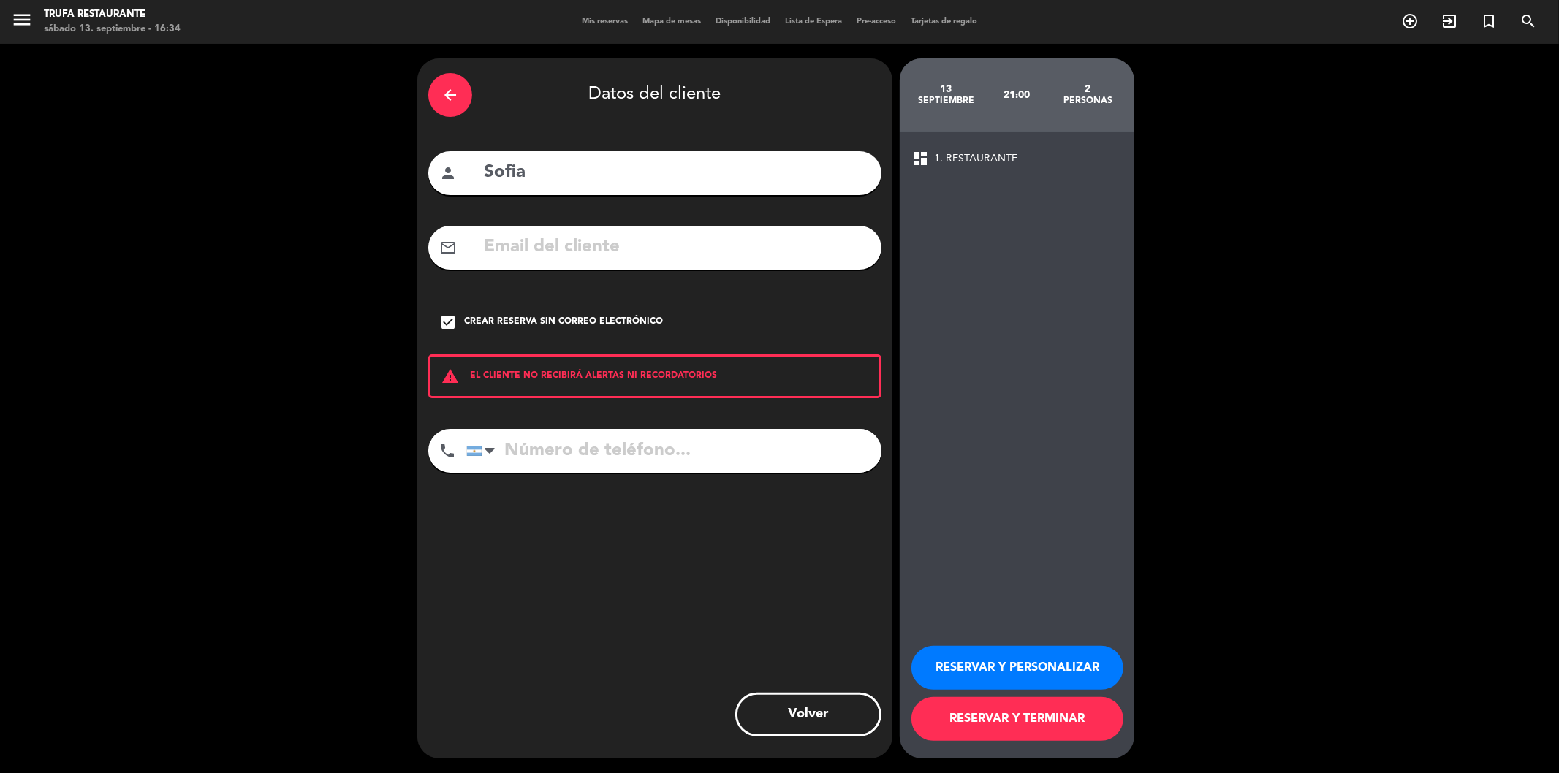
click at [618, 156] on div "person [GEOGRAPHIC_DATA]" at bounding box center [654, 173] width 453 height 44
click at [623, 171] on input "Sofia" at bounding box center [676, 173] width 388 height 30
type input "Sofia (1005)"
click at [1004, 732] on button "RESERVAR Y TERMINAR" at bounding box center [1017, 719] width 212 height 44
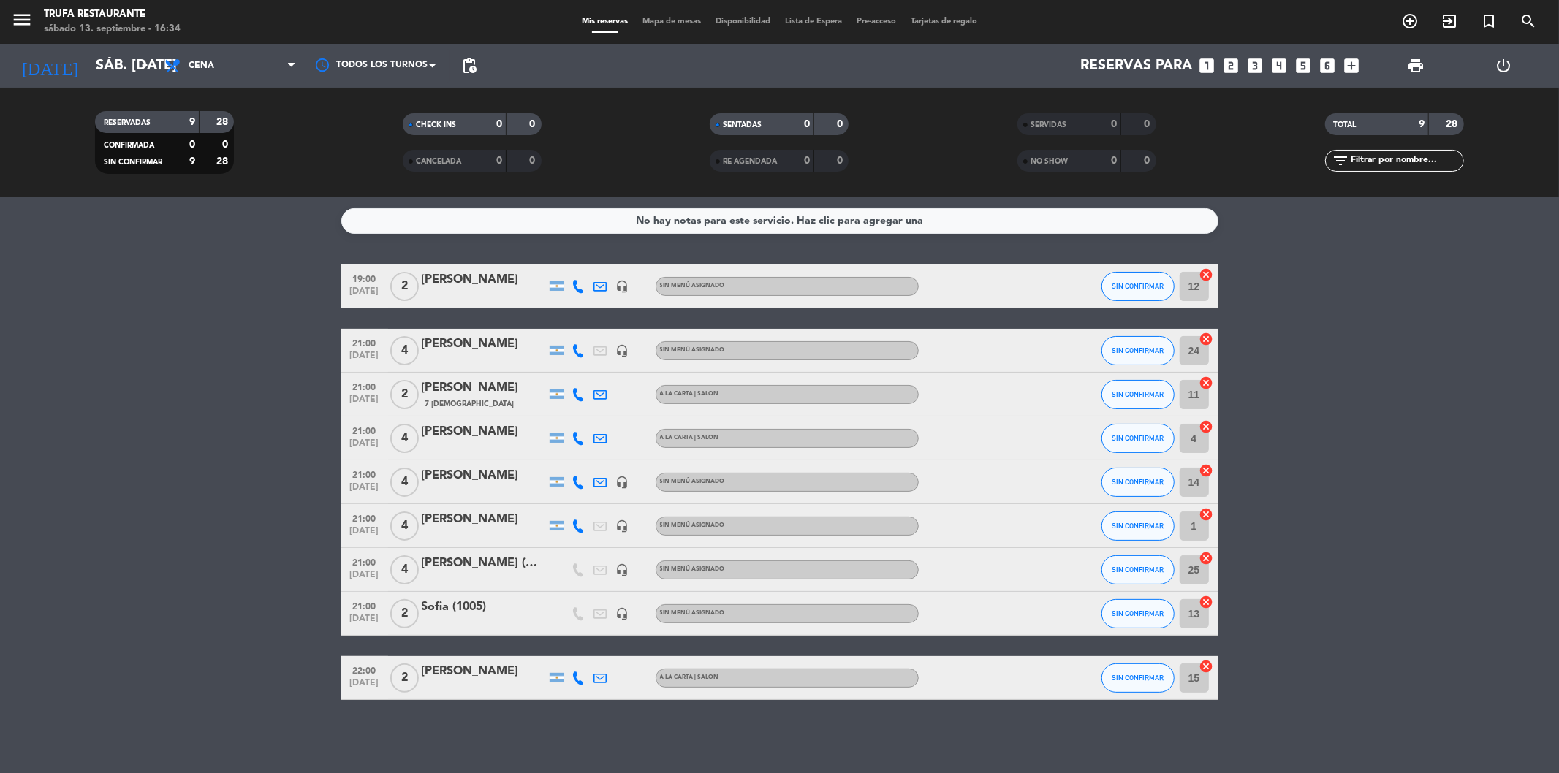
click at [443, 602] on div "Sofia (1005)" at bounding box center [484, 607] width 124 height 19
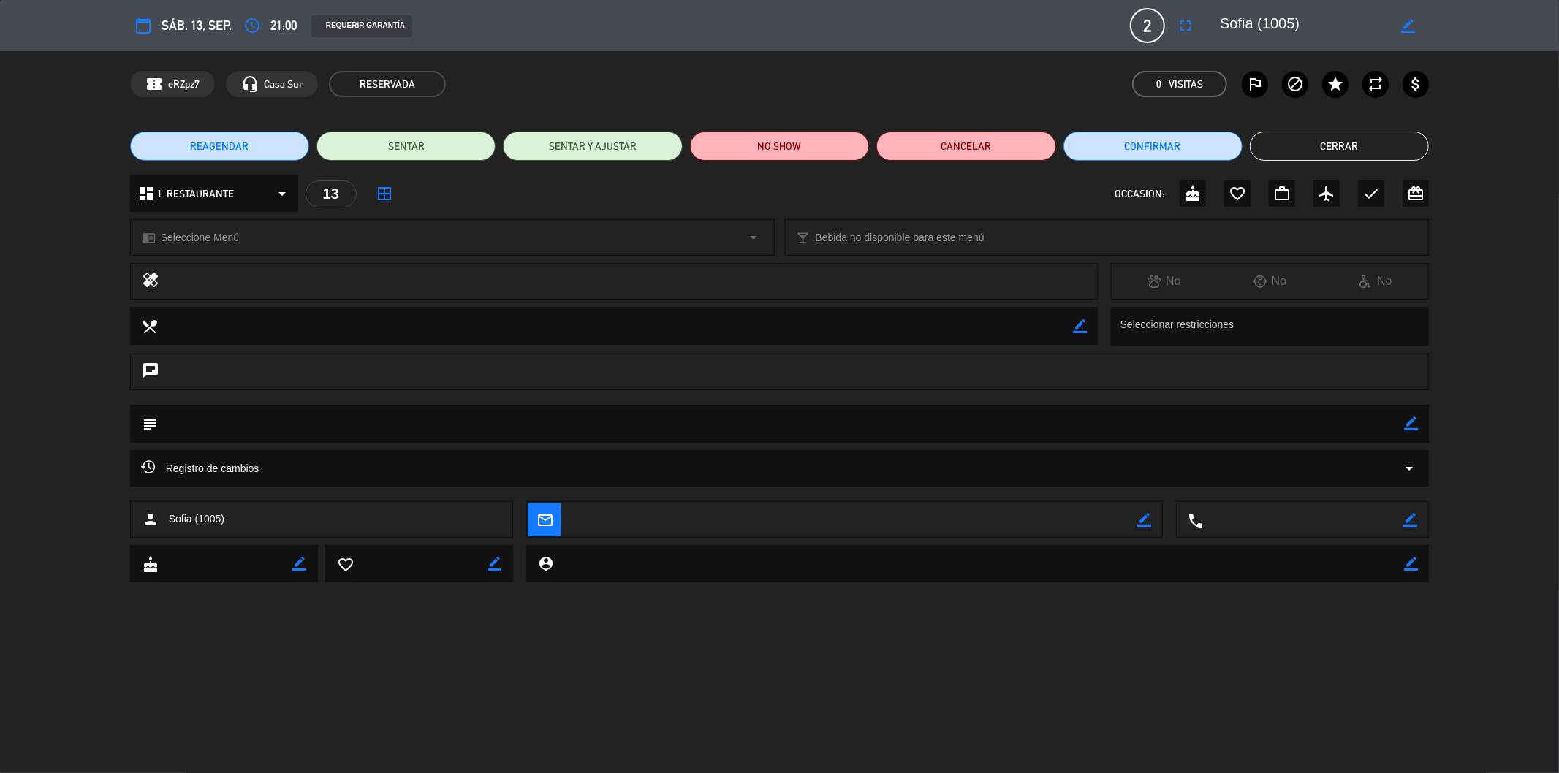
click at [1414, 420] on icon "border_color" at bounding box center [1411, 424] width 14 height 14
click at [1338, 422] on textarea at bounding box center [781, 423] width 1248 height 37
type textarea "m"
type textarea "MESA 18"
click at [1419, 421] on div "subject" at bounding box center [779, 424] width 1299 height 38
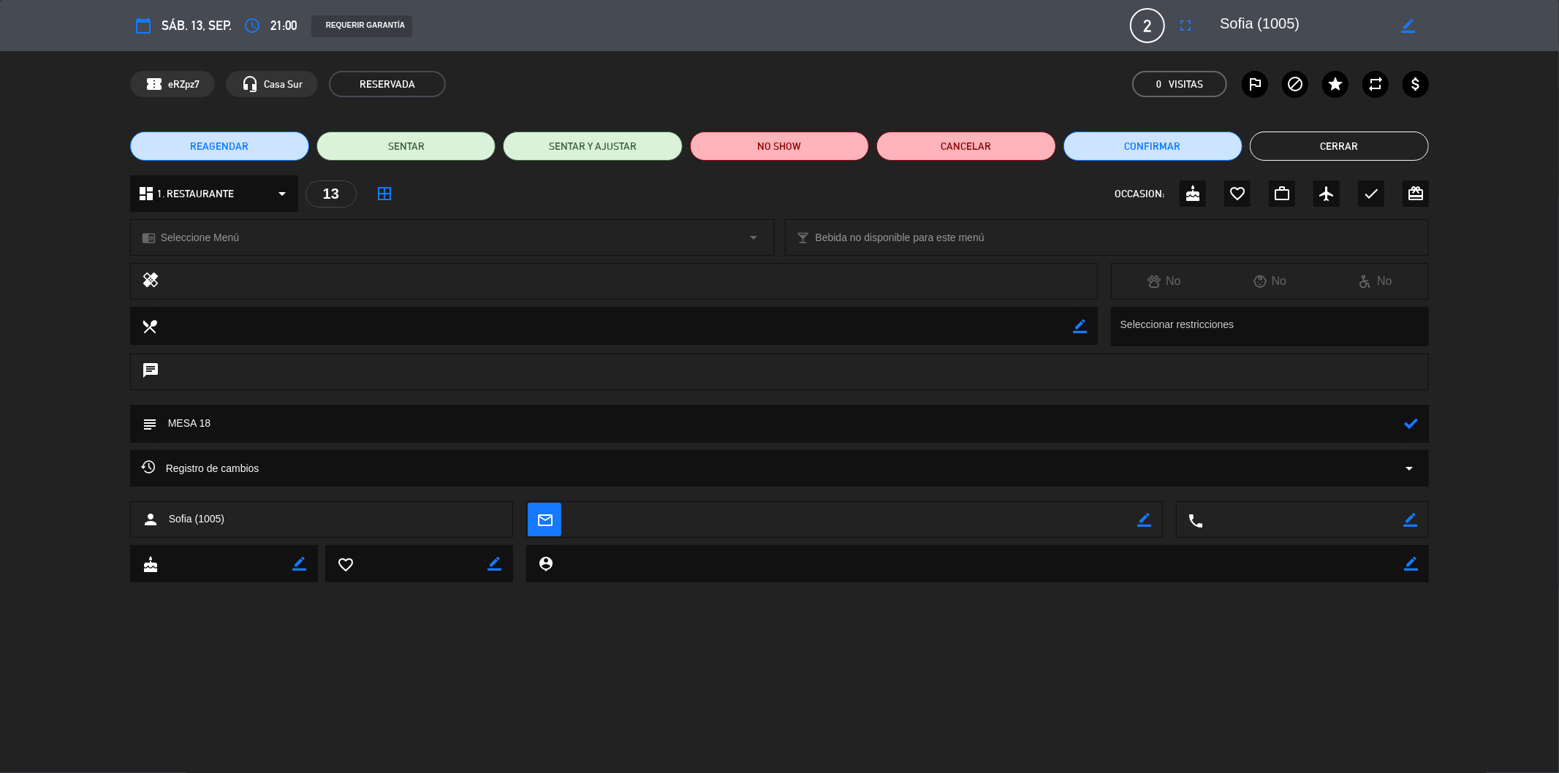
click at [1408, 424] on icon at bounding box center [1411, 424] width 14 height 14
click at [1358, 151] on button "Cerrar" at bounding box center [1339, 146] width 179 height 29
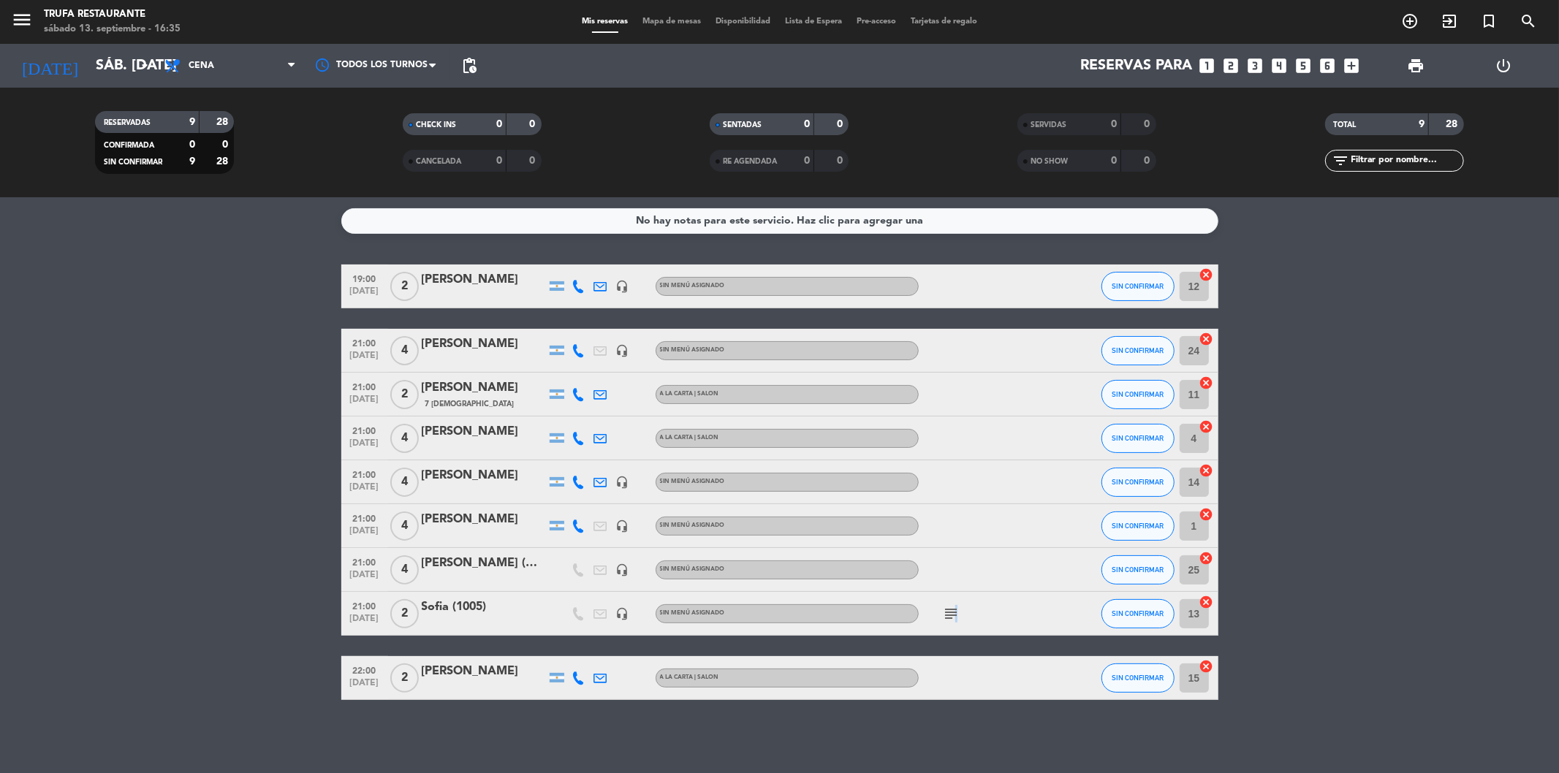
click at [955, 616] on icon "subject" at bounding box center [952, 614] width 18 height 18
click at [1235, 516] on bookings-row "19:00 [DATE] 2 [PERSON_NAME] headset_mic Sin menú asignado SIN CONFIRMAR 12 can…" at bounding box center [779, 483] width 1559 height 436
